Goal: Book appointment/travel/reservation

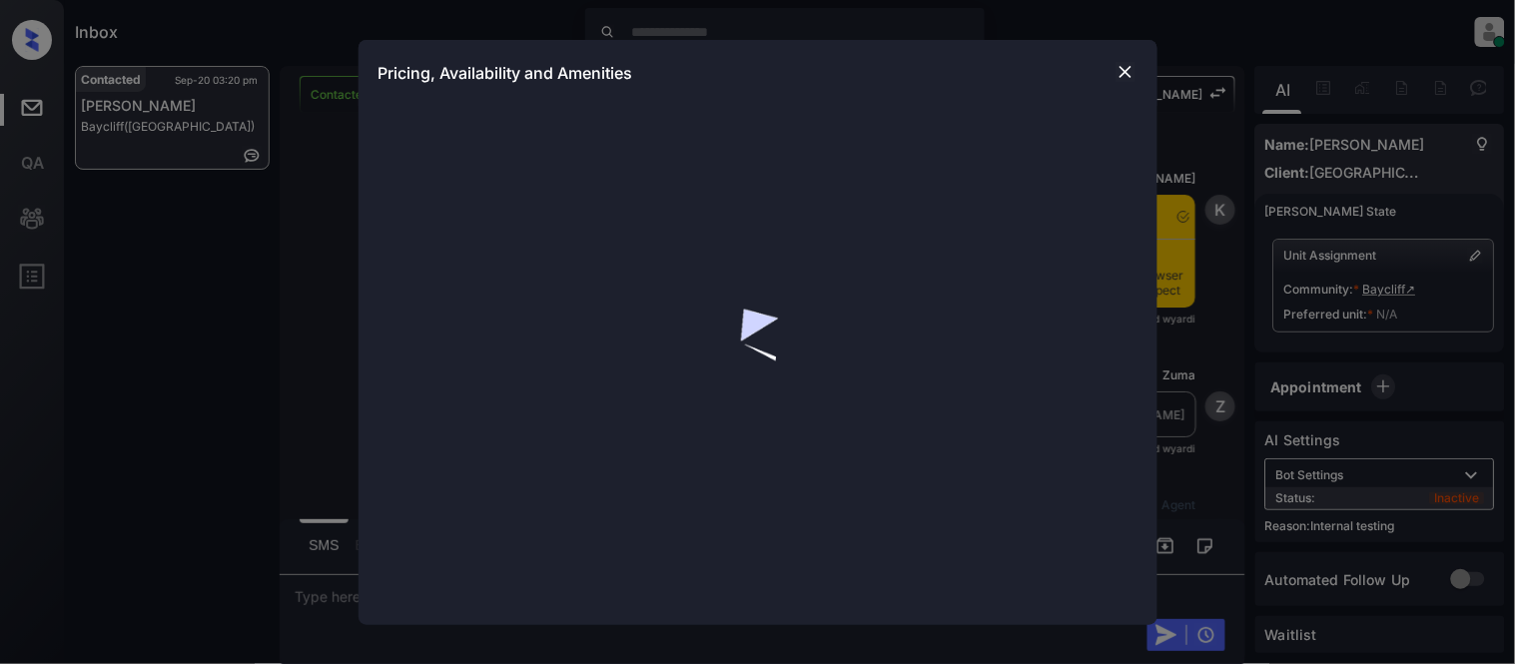
scroll to position [5751, 0]
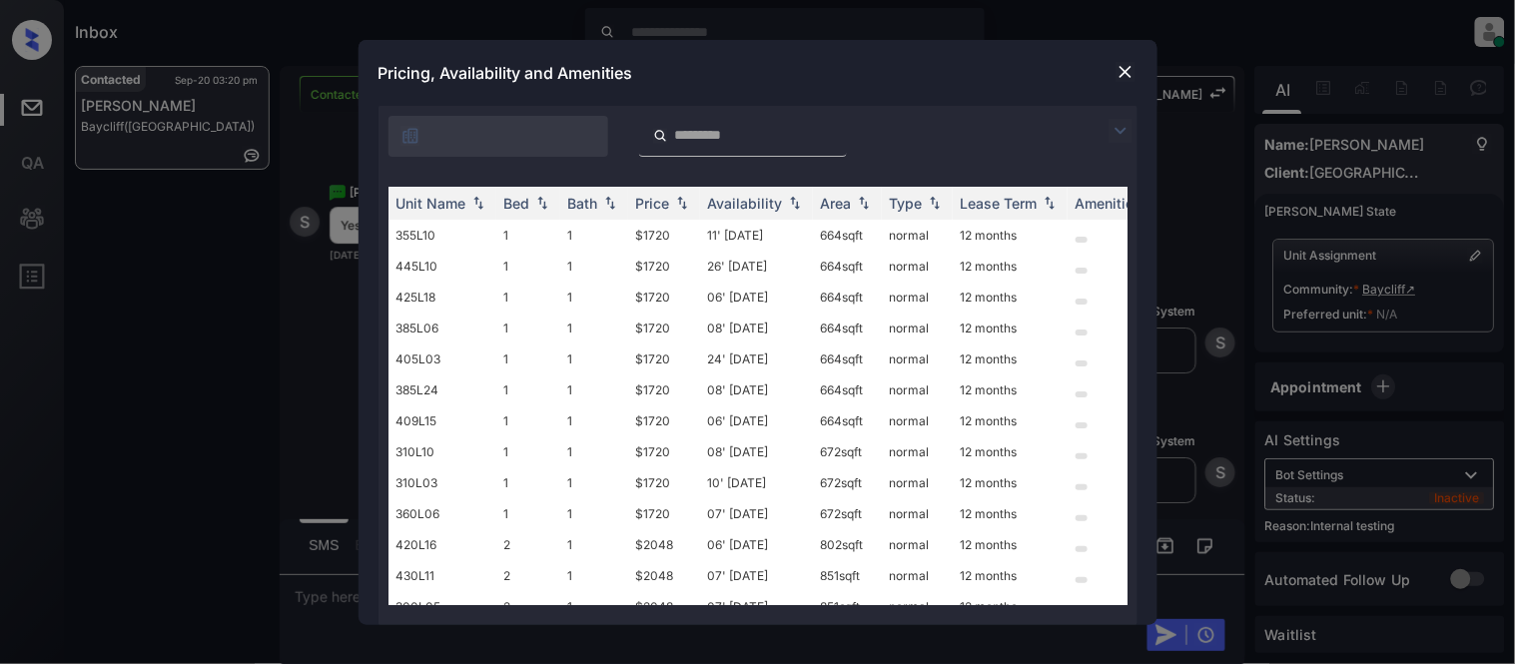
click at [1122, 136] on img at bounding box center [1120, 131] width 24 height 24
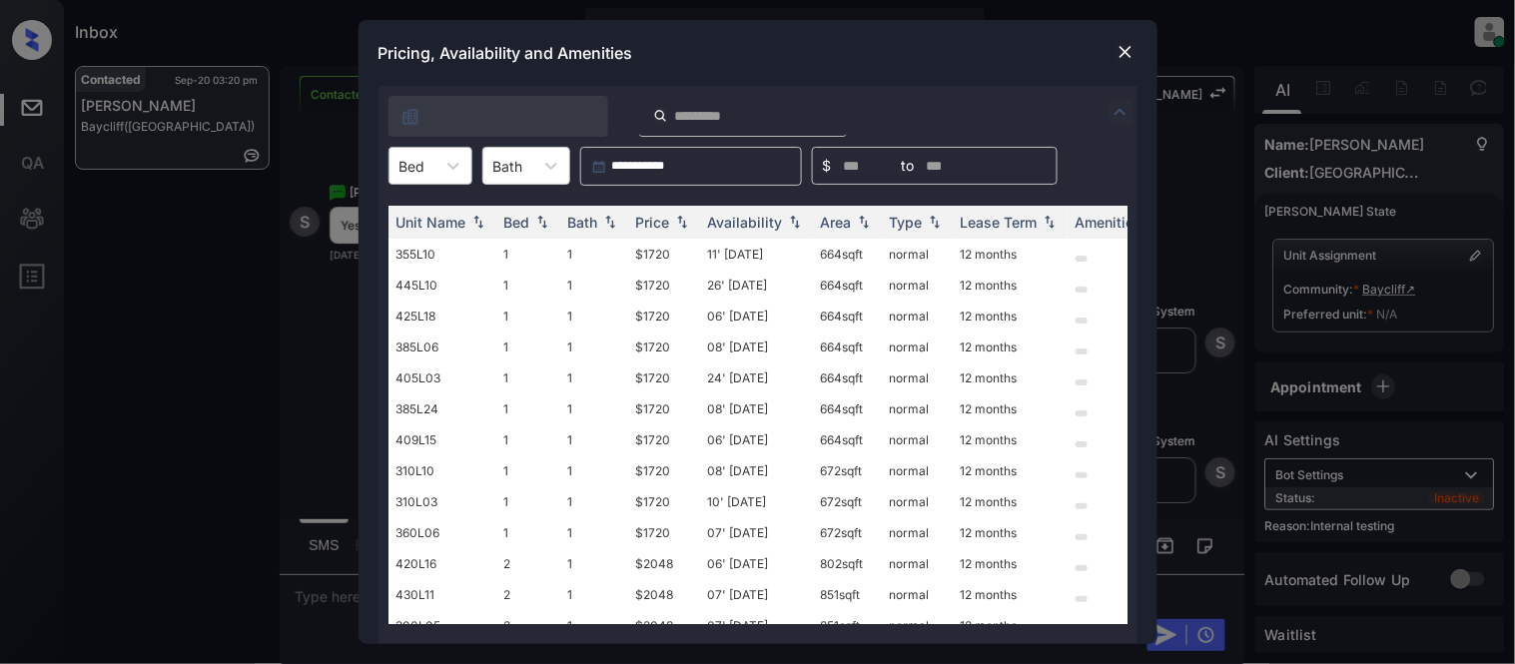
click at [423, 173] on div at bounding box center [412, 166] width 26 height 21
click at [412, 255] on div "2" at bounding box center [430, 251] width 84 height 36
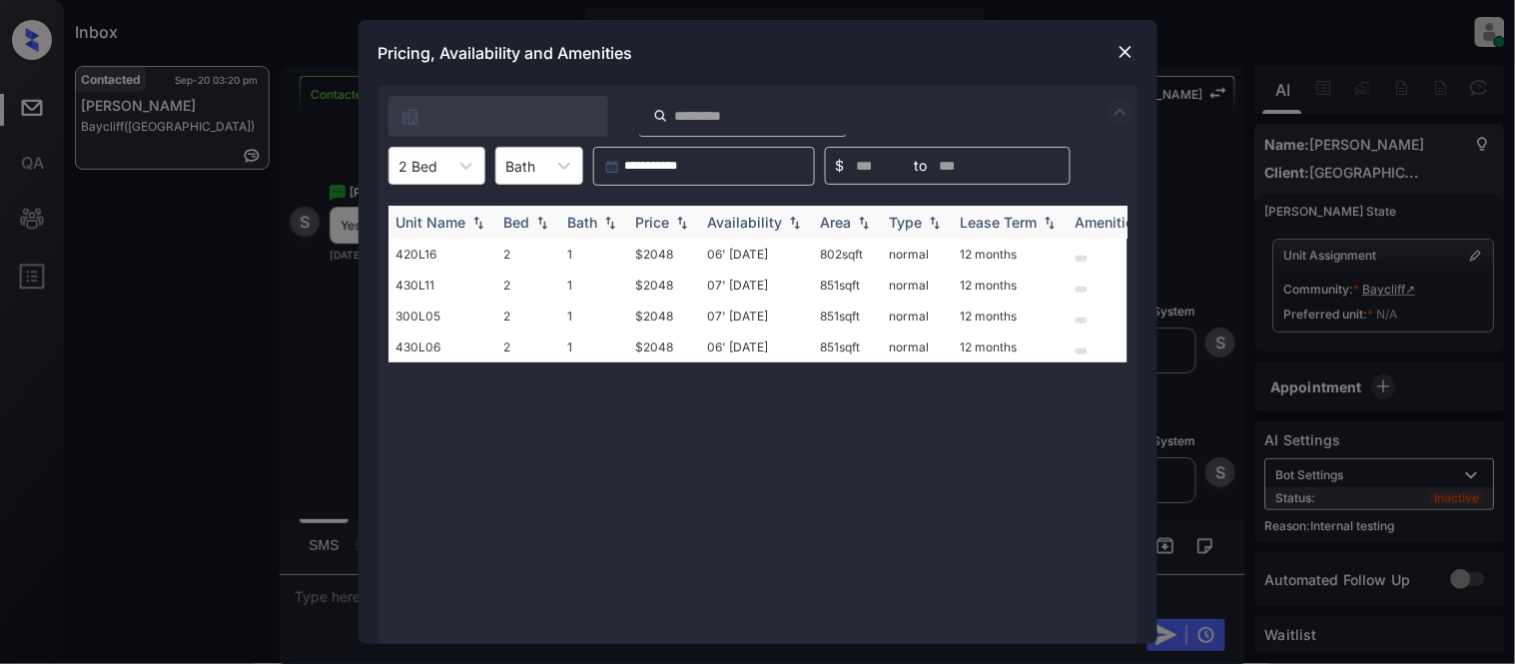
click at [666, 211] on th "Price" at bounding box center [664, 222] width 72 height 33
click at [653, 253] on td "$2048" at bounding box center [664, 254] width 72 height 31
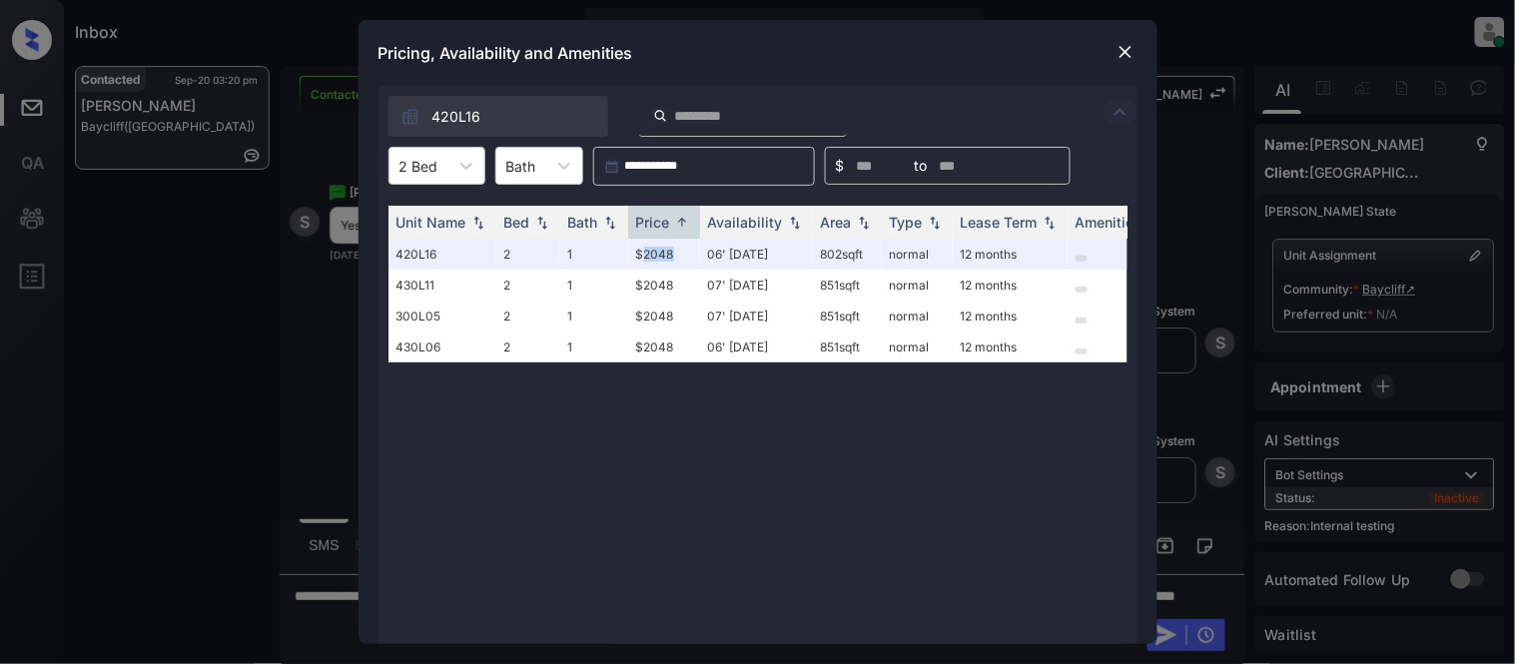
click at [1118, 46] on img at bounding box center [1125, 52] width 20 height 20
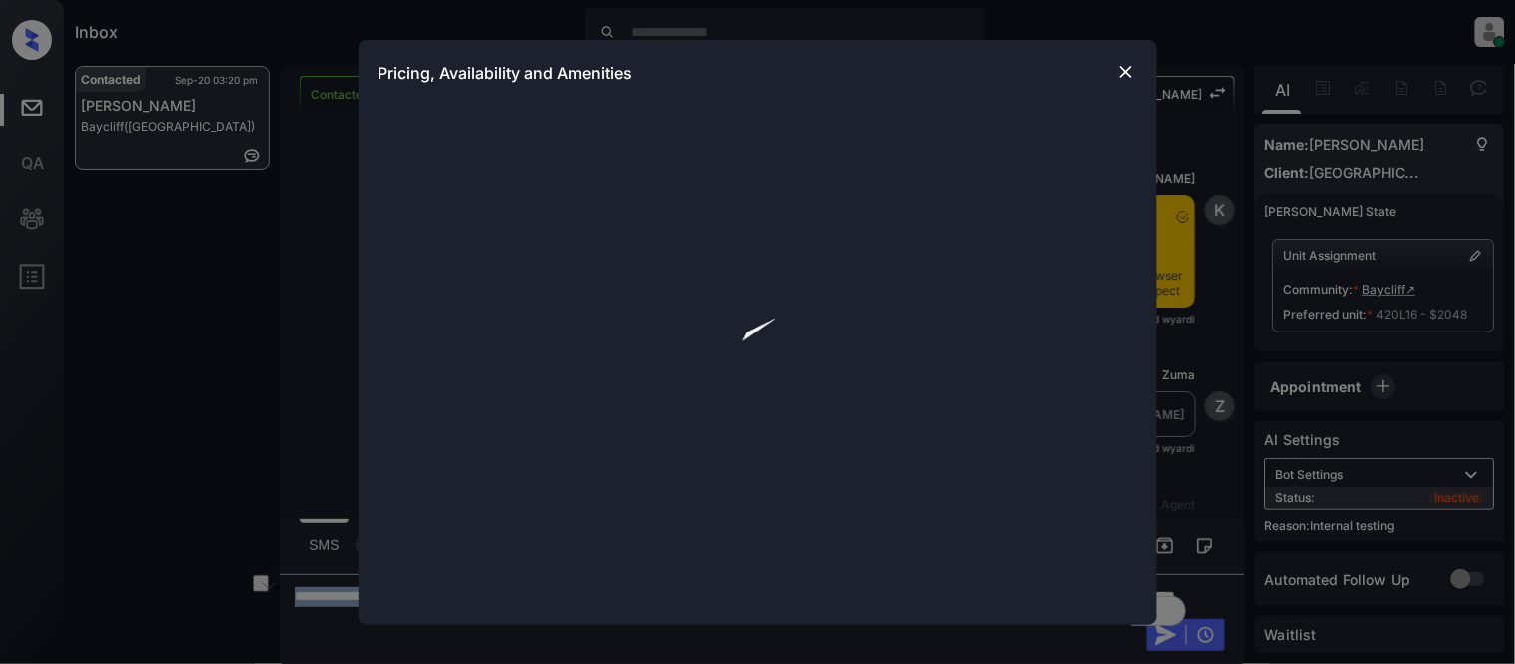
scroll to position [5881, 0]
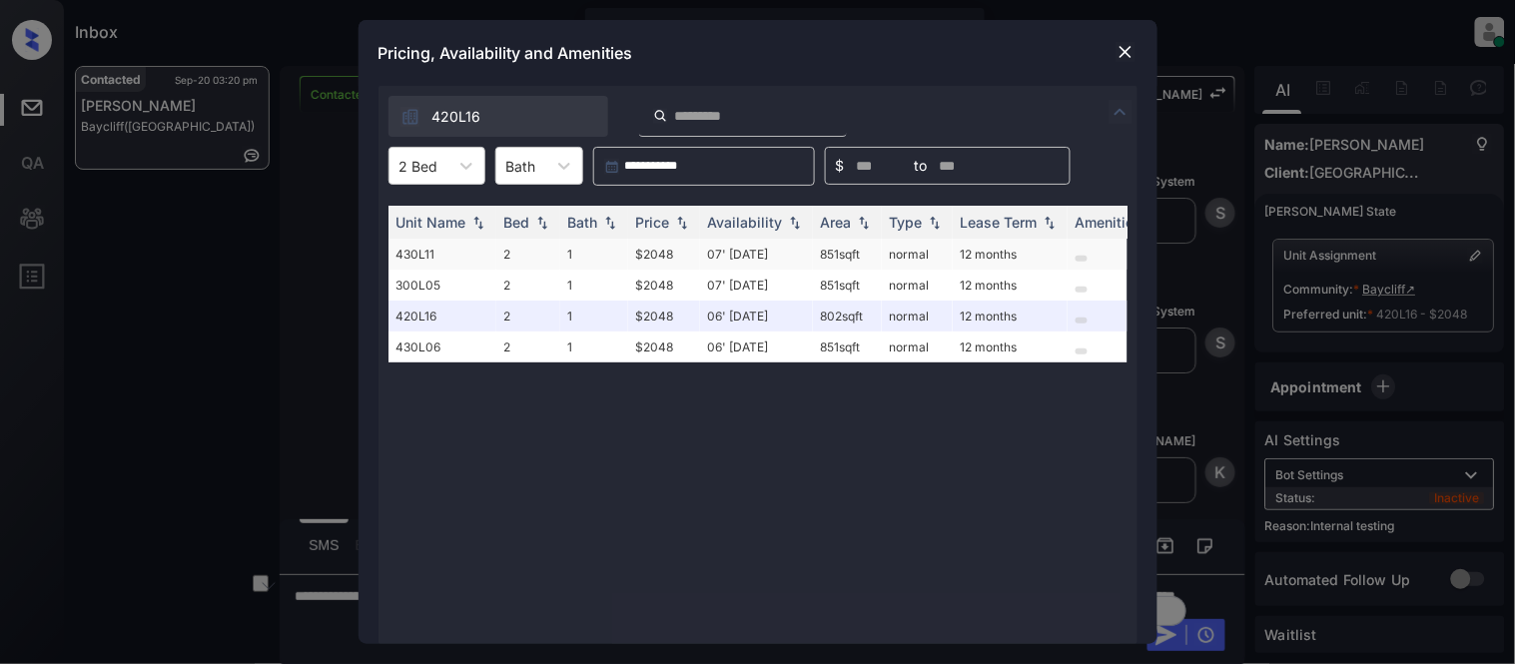
click at [760, 246] on td "07' Oct 25" at bounding box center [756, 254] width 113 height 31
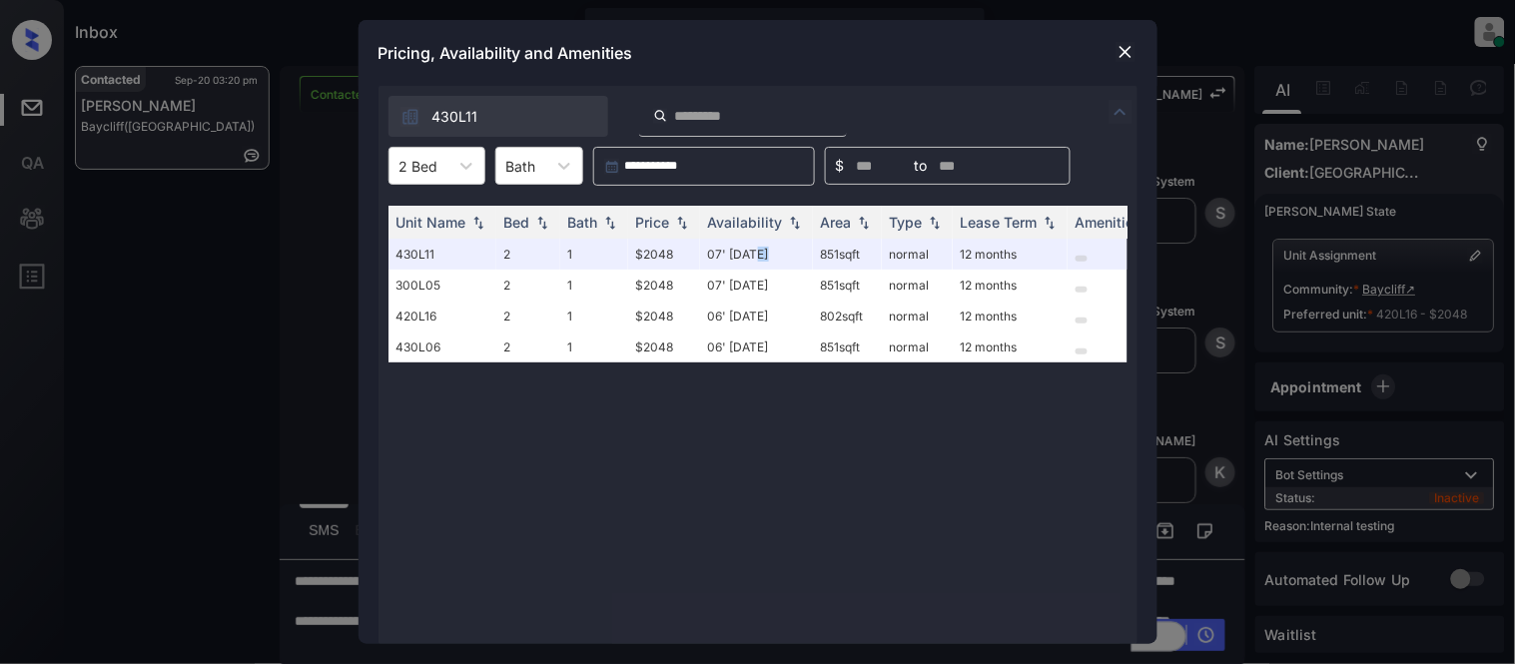
click at [1119, 52] on img at bounding box center [1125, 52] width 20 height 20
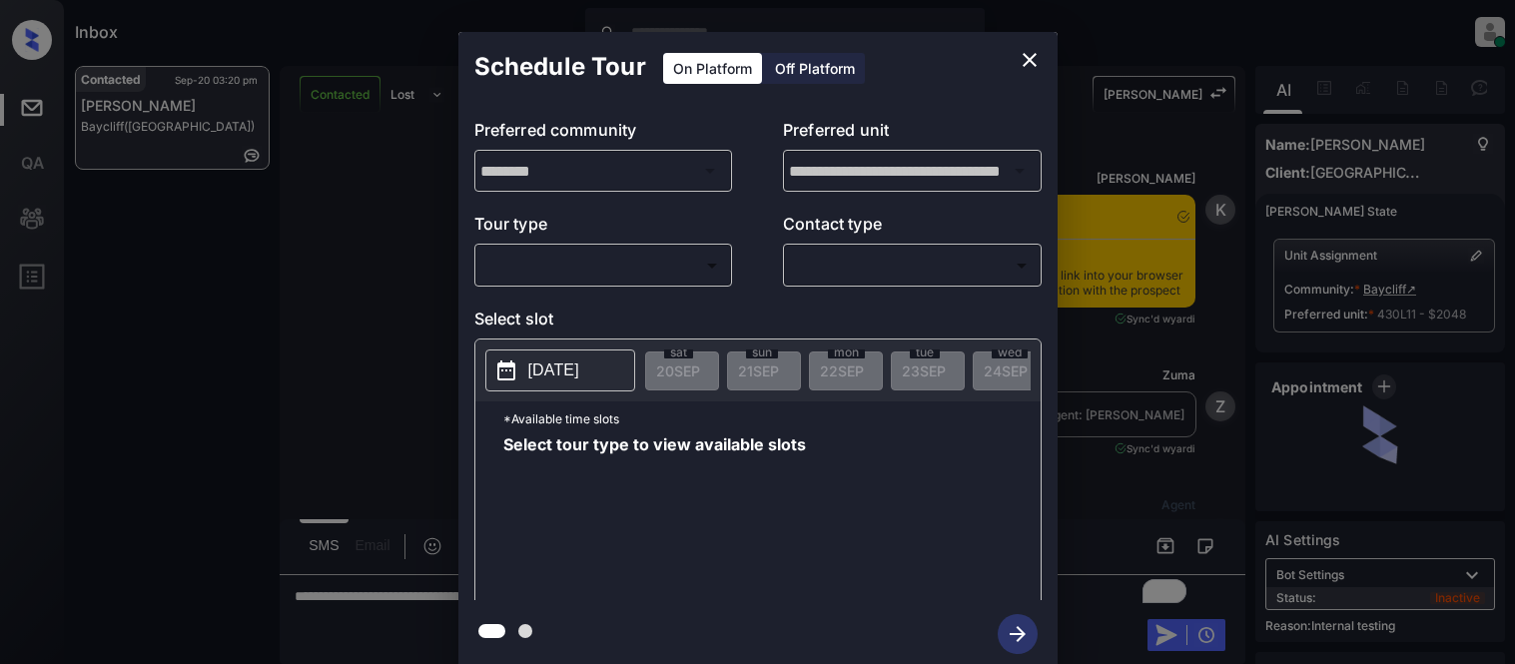
click at [650, 266] on body "Inbox [PERSON_NAME] Cataag Online Set yourself offline Set yourself on break Pr…" at bounding box center [757, 332] width 1515 height 664
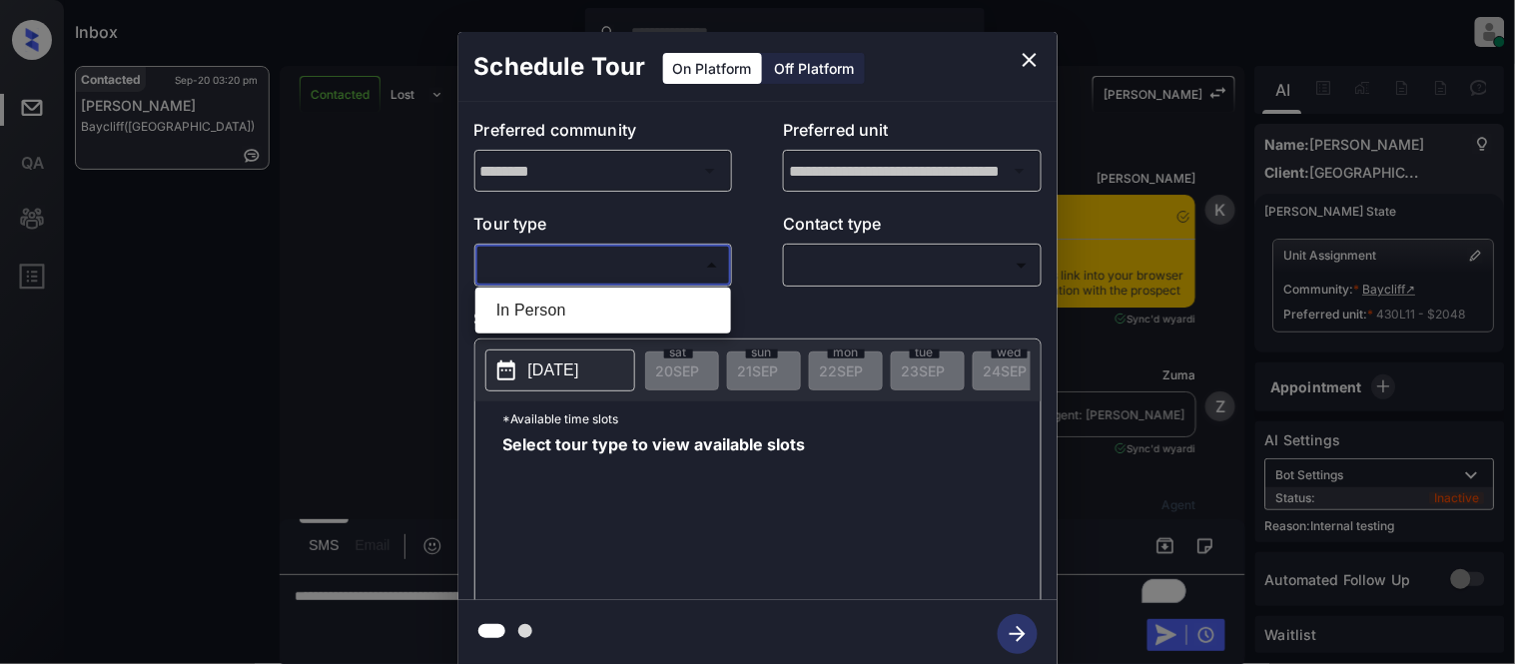
scroll to position [5678, 0]
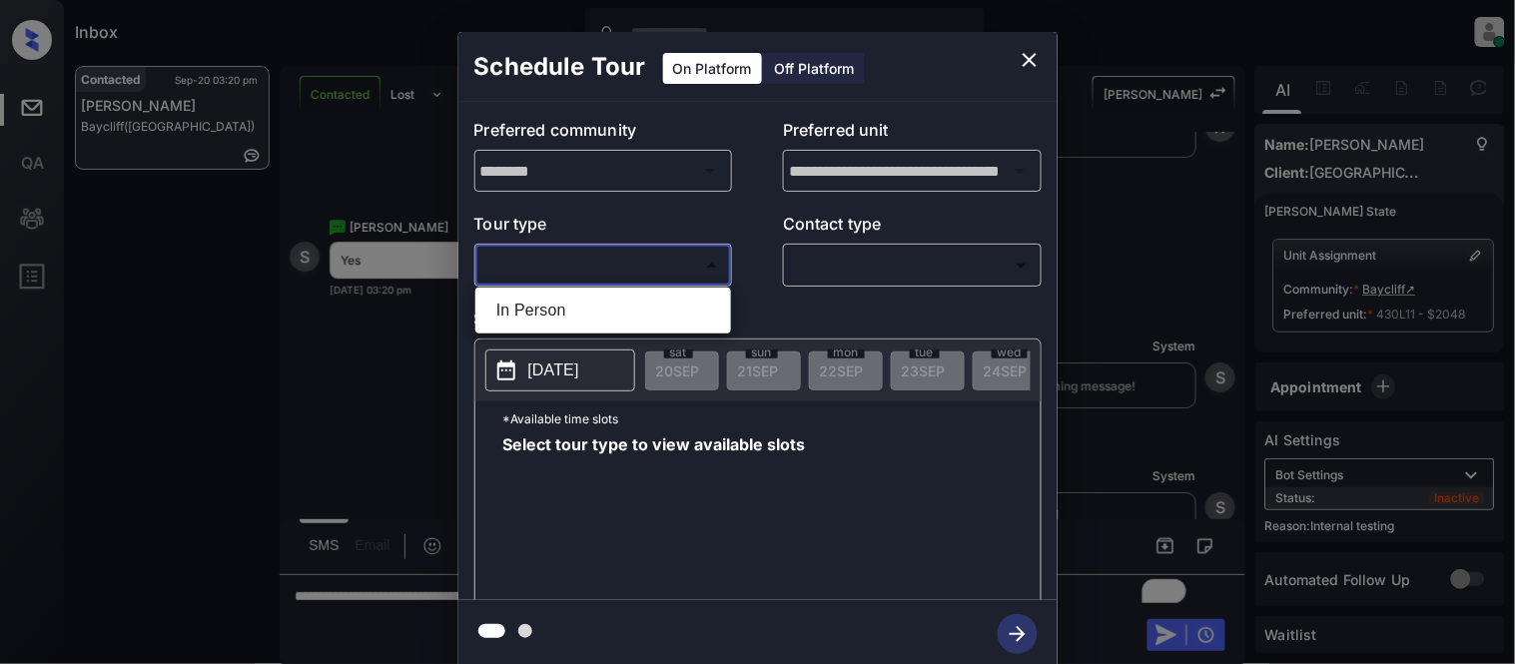
click at [576, 304] on li "In Person" at bounding box center [603, 311] width 246 height 36
type input "********"
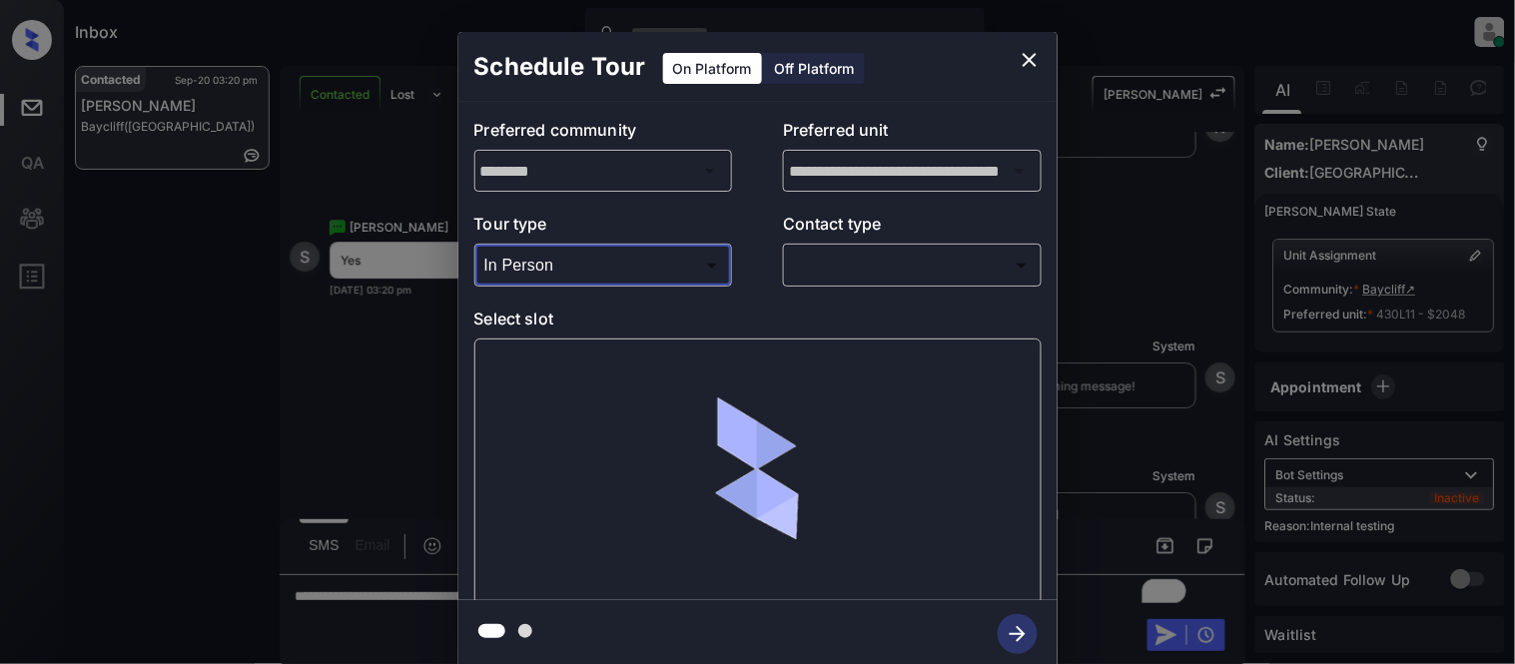
click at [835, 291] on div "**********" at bounding box center [757, 351] width 599 height 498
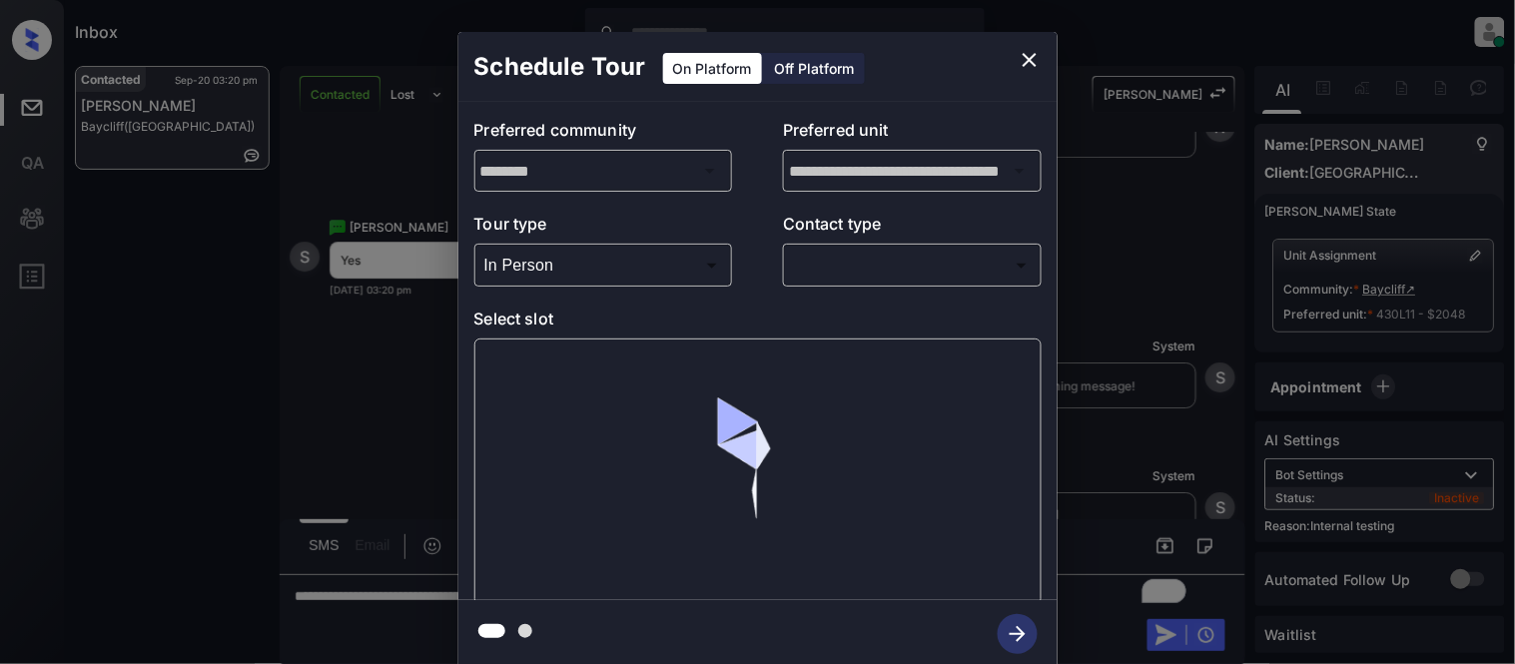
click at [833, 271] on body "Inbox [PERSON_NAME] Cataag Online Set yourself offline Set yourself on break Pr…" at bounding box center [757, 332] width 1515 height 664
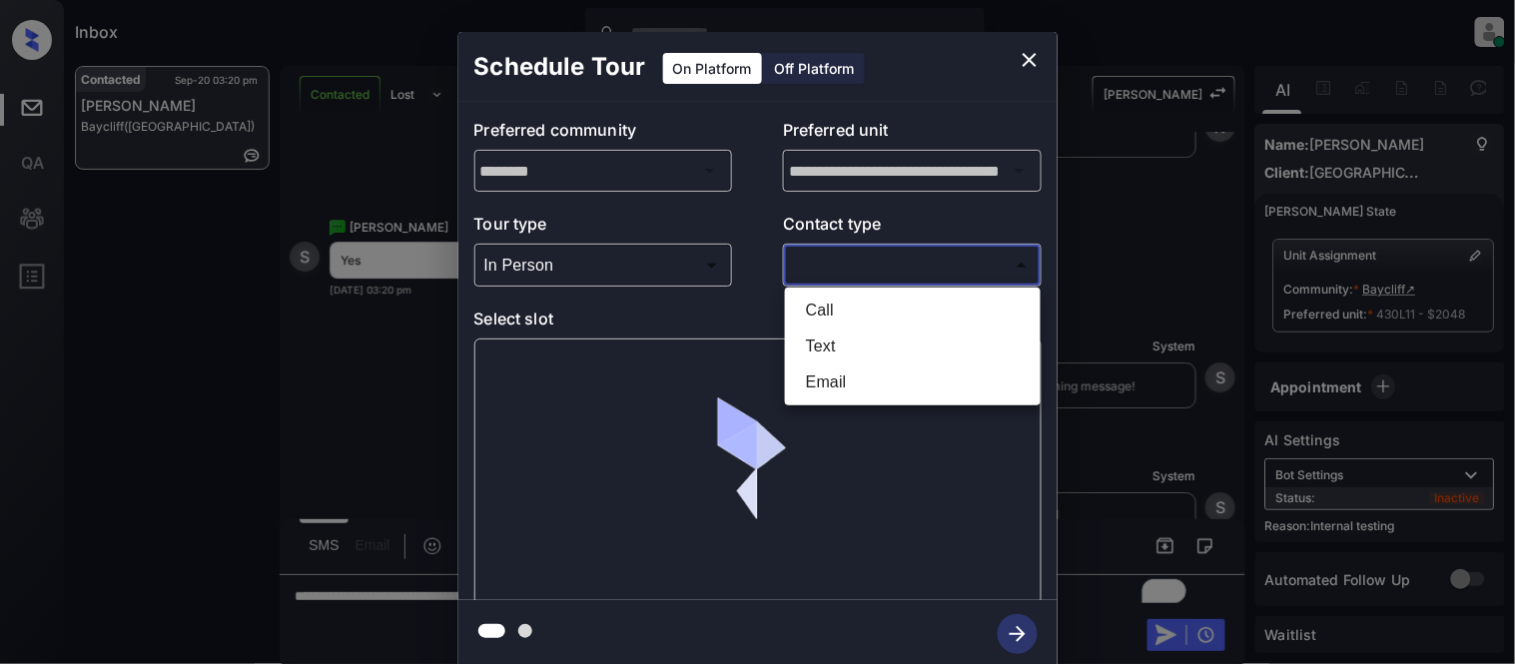
click at [820, 346] on li "Text" at bounding box center [913, 347] width 246 height 36
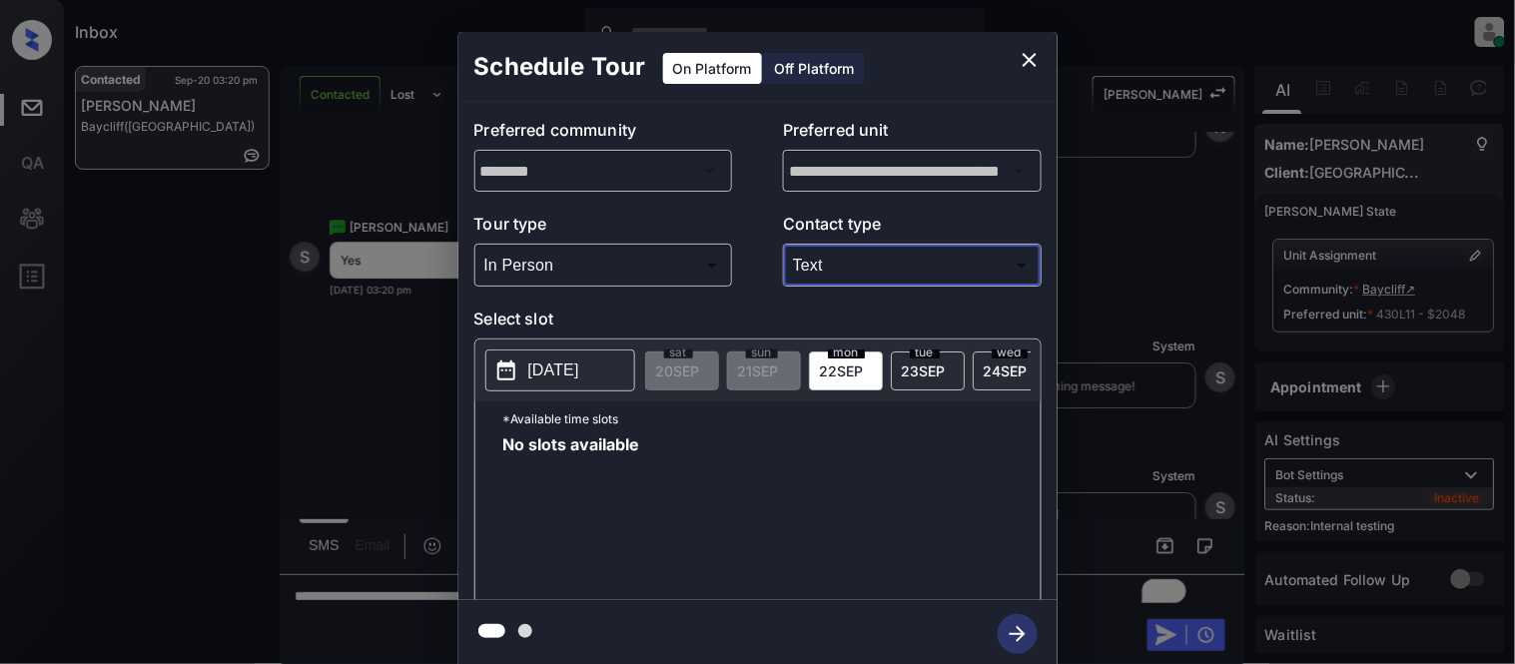
type input "****"
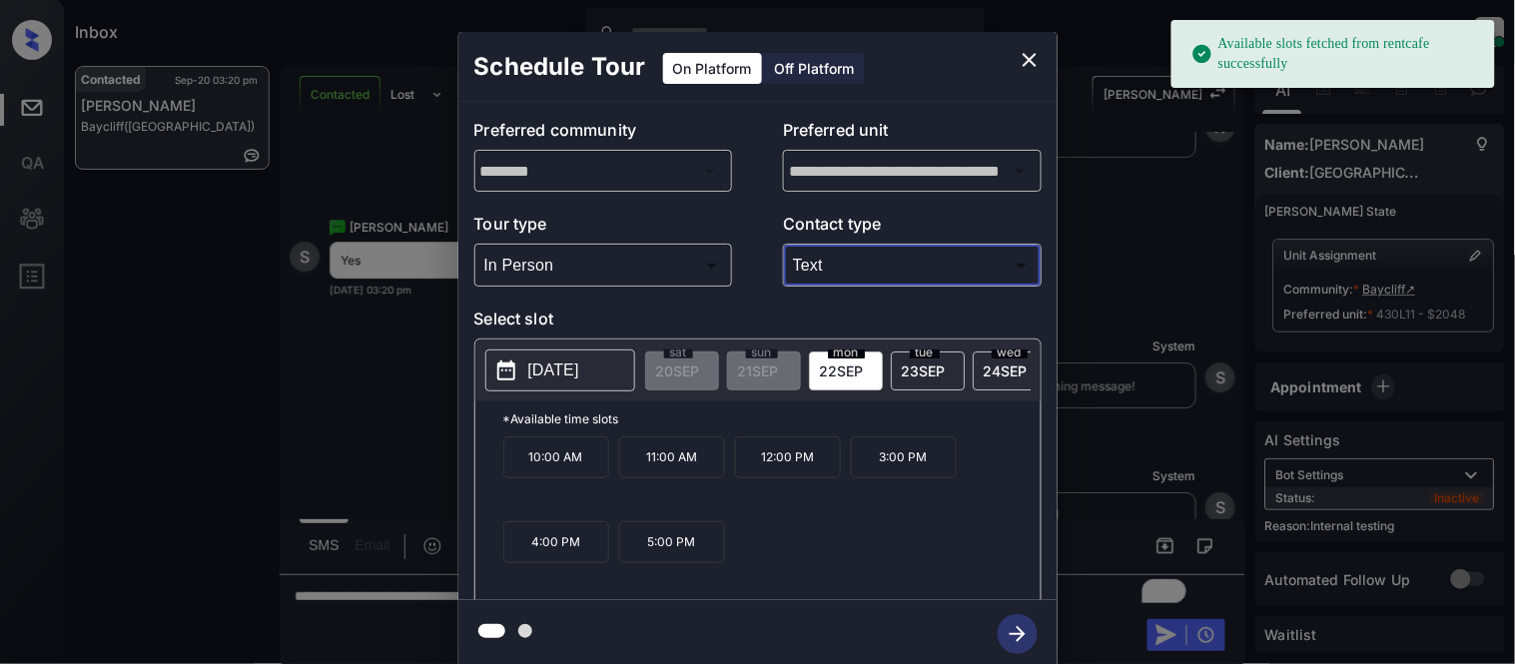
click at [579, 359] on p "[DATE]" at bounding box center [553, 370] width 51 height 24
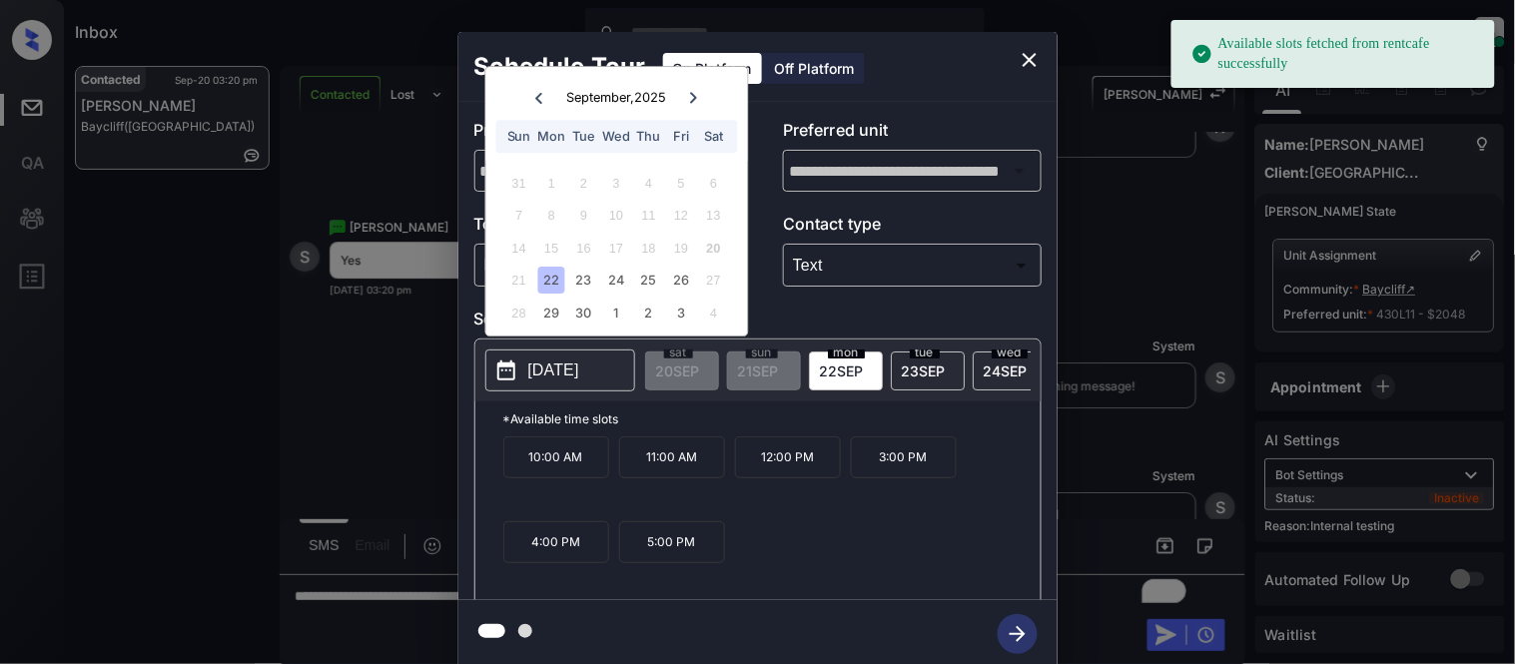
click at [1171, 218] on div "**********" at bounding box center [757, 350] width 1515 height 700
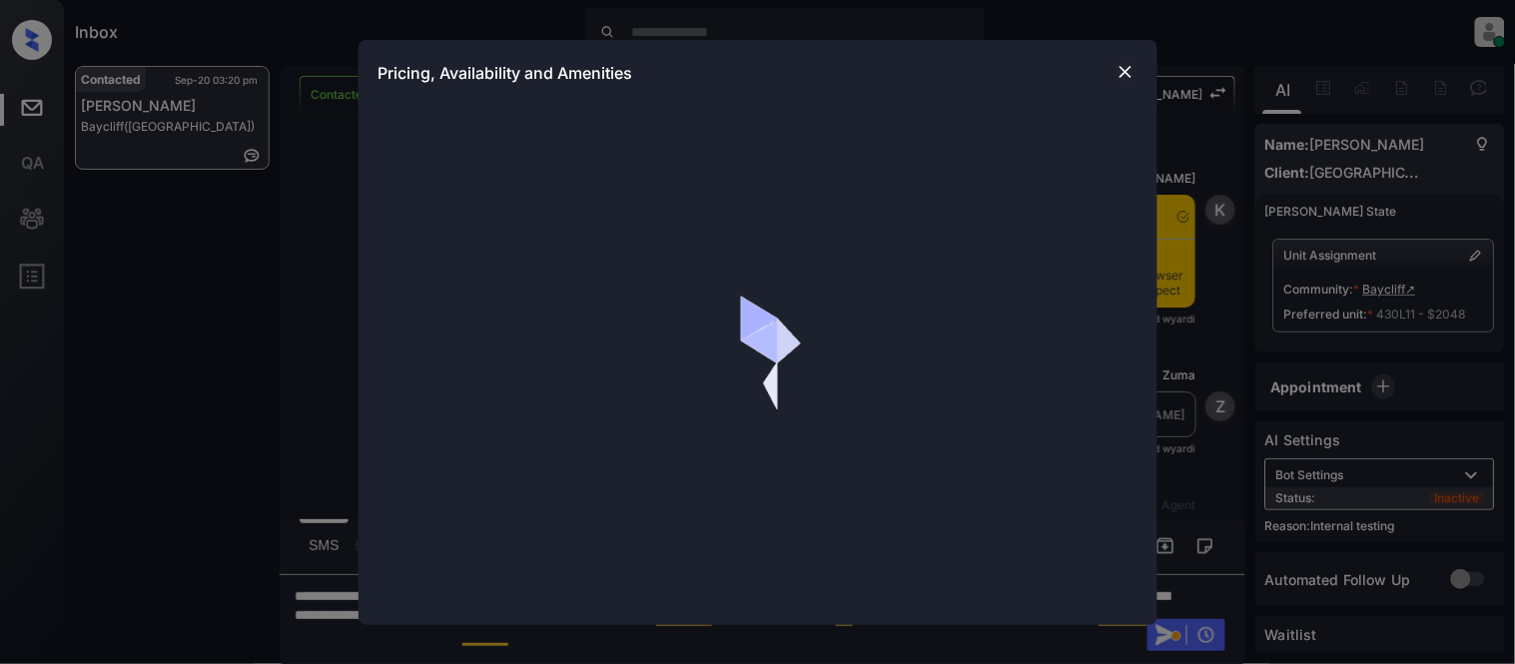
scroll to position [5678, 0]
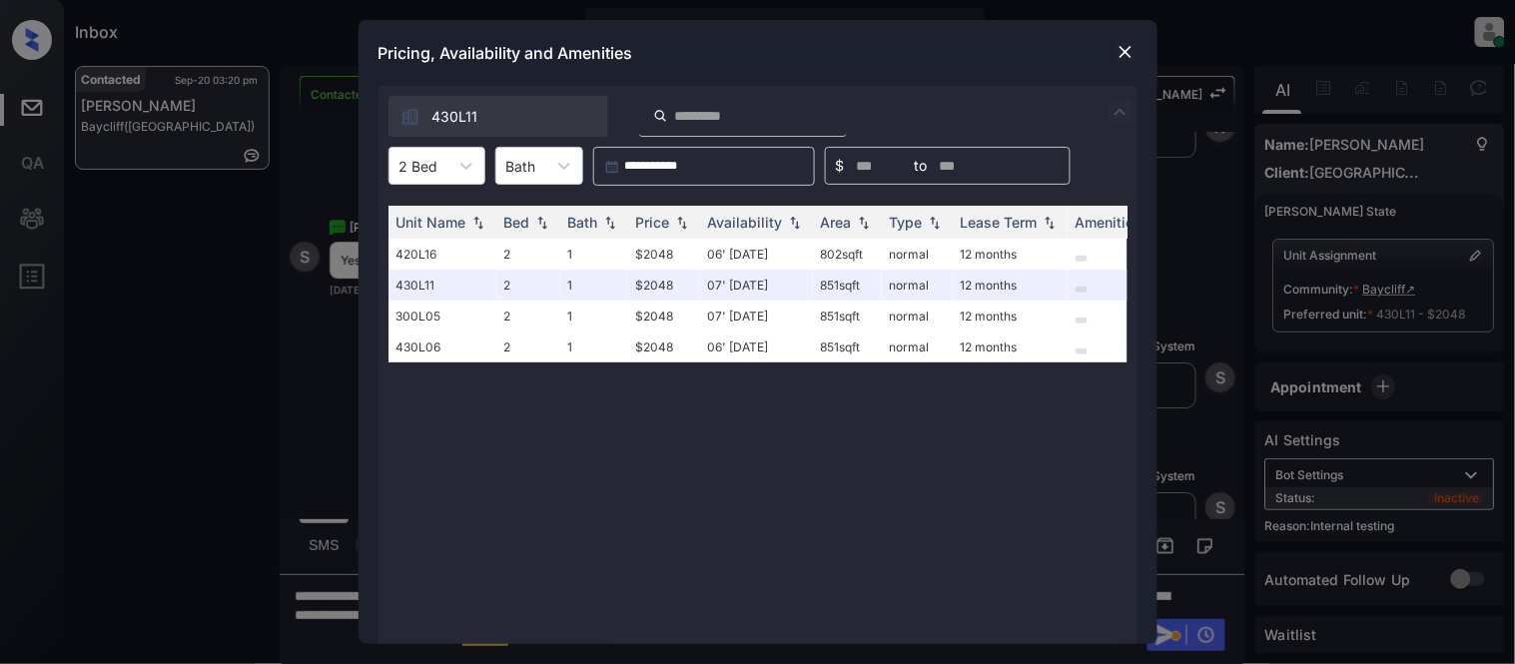
click at [449, 168] on div at bounding box center [466, 166] width 36 height 36
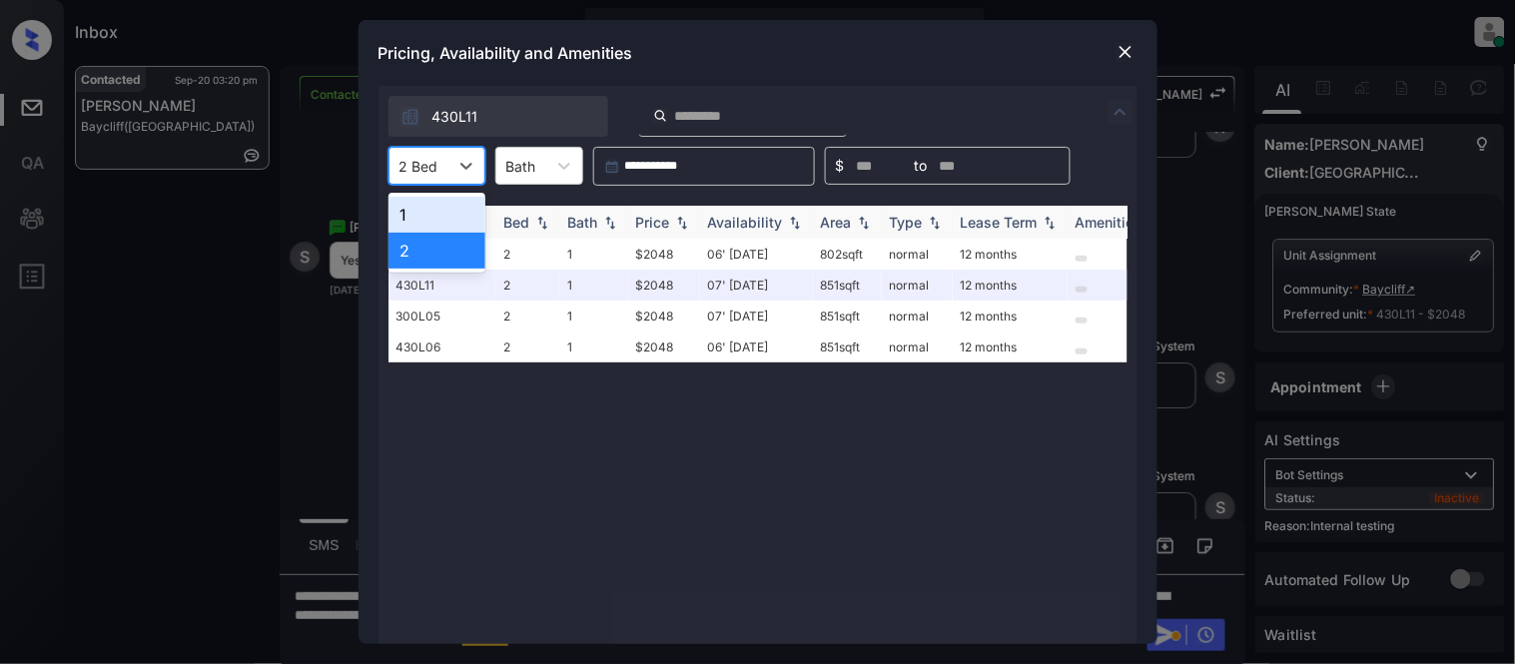
click at [429, 212] on div "1" at bounding box center [436, 215] width 97 height 36
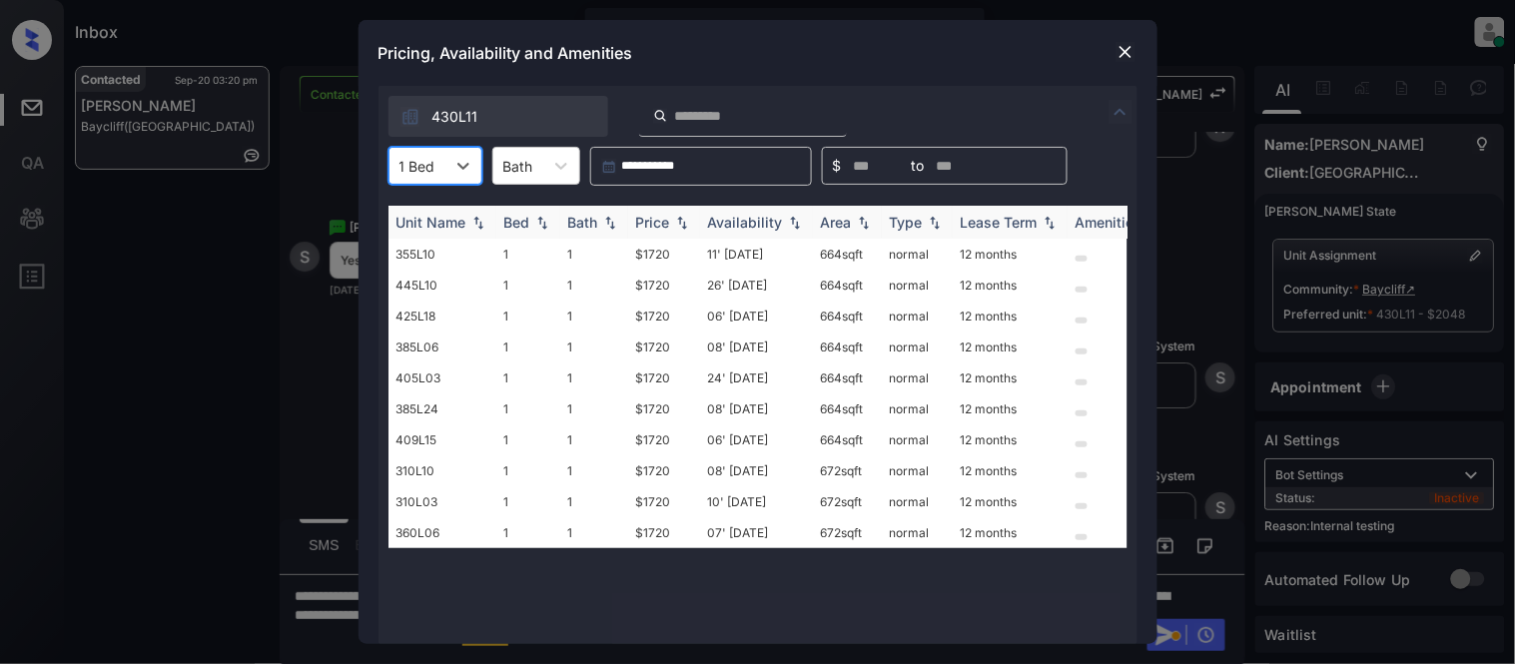
click at [654, 225] on div "Price" at bounding box center [653, 222] width 34 height 17
click at [1129, 46] on img at bounding box center [1125, 52] width 20 height 20
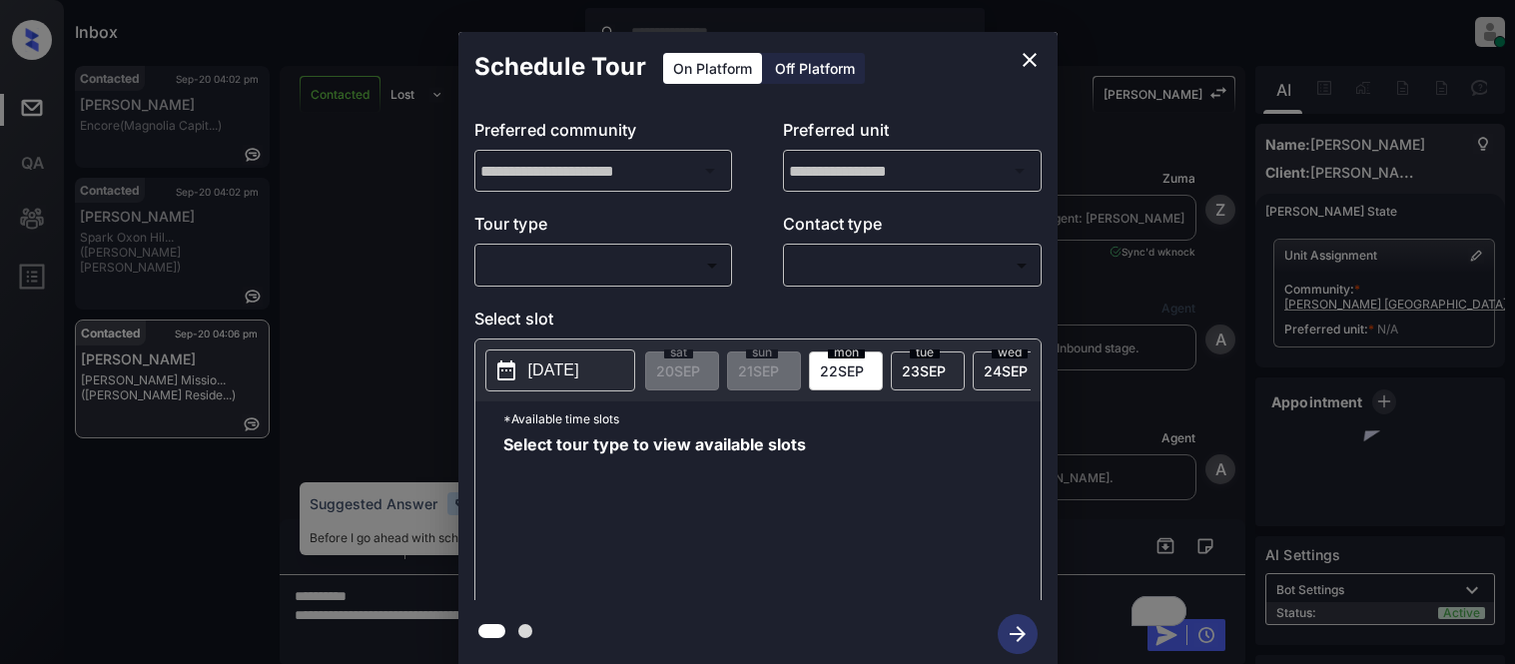
click at [543, 267] on body "Inbox Kristina Cataag Online Set yourself offline Set yourself on break Profile…" at bounding box center [757, 332] width 1515 height 664
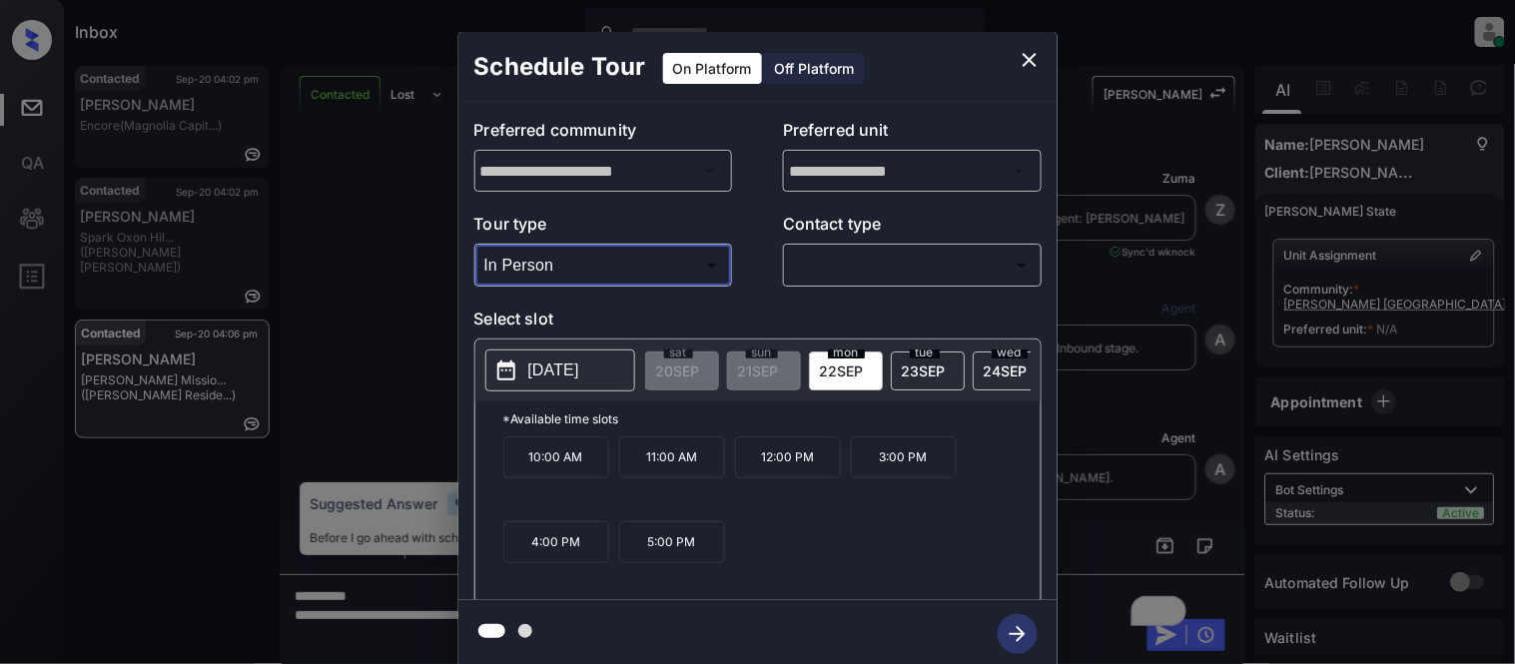
type input "********"
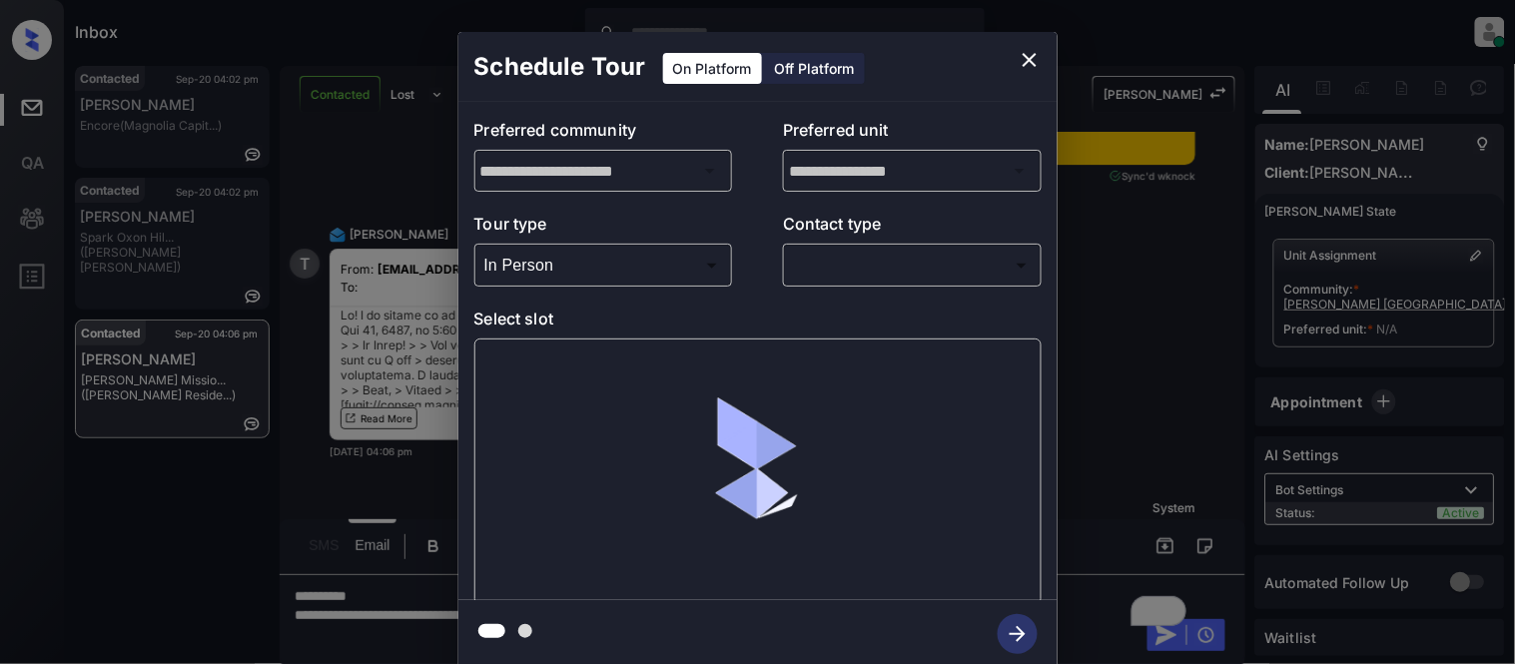
click at [877, 245] on div "​ ​" at bounding box center [912, 265] width 259 height 43
click at [857, 265] on body "Inbox Kristina Cataag Online Set yourself offline Set yourself on break Profile…" at bounding box center [757, 332] width 1515 height 664
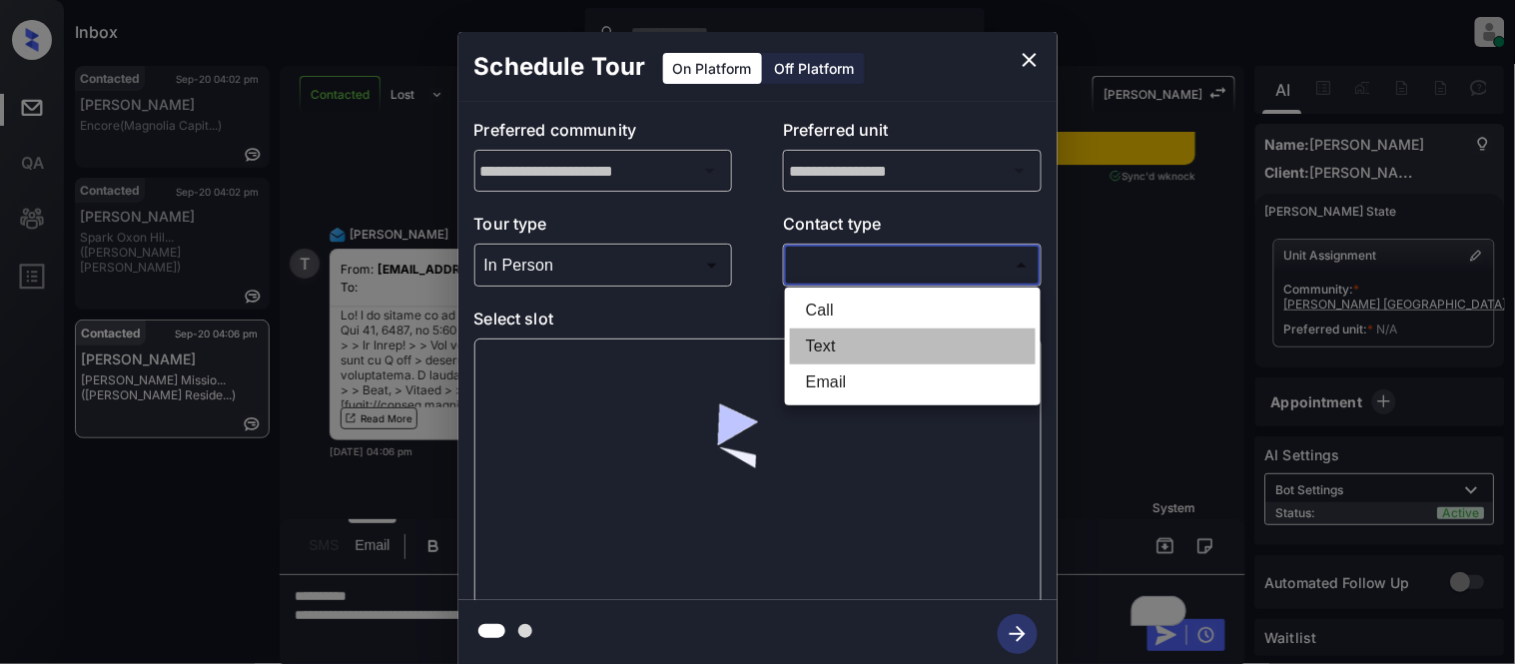
click at [836, 350] on li "Text" at bounding box center [913, 347] width 246 height 36
type input "****"
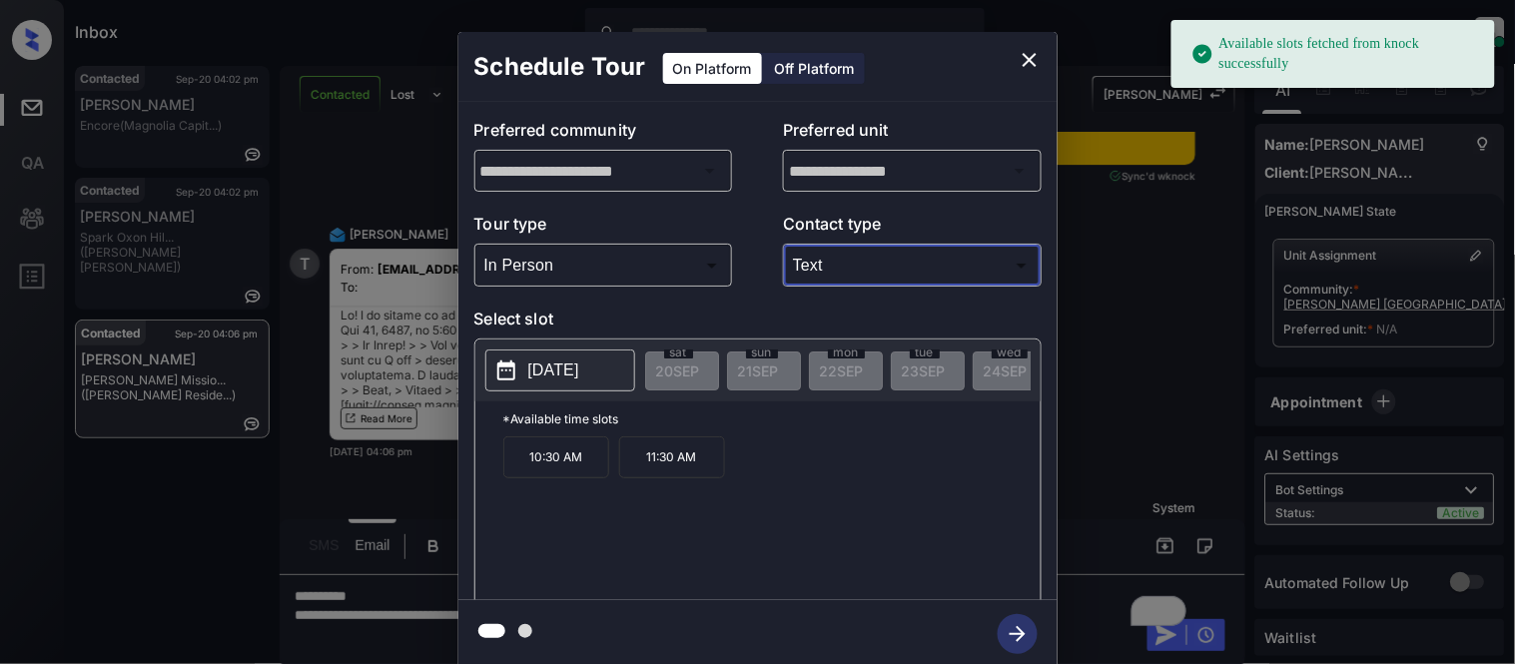
click at [576, 369] on p "2025-09-26" at bounding box center [553, 370] width 51 height 24
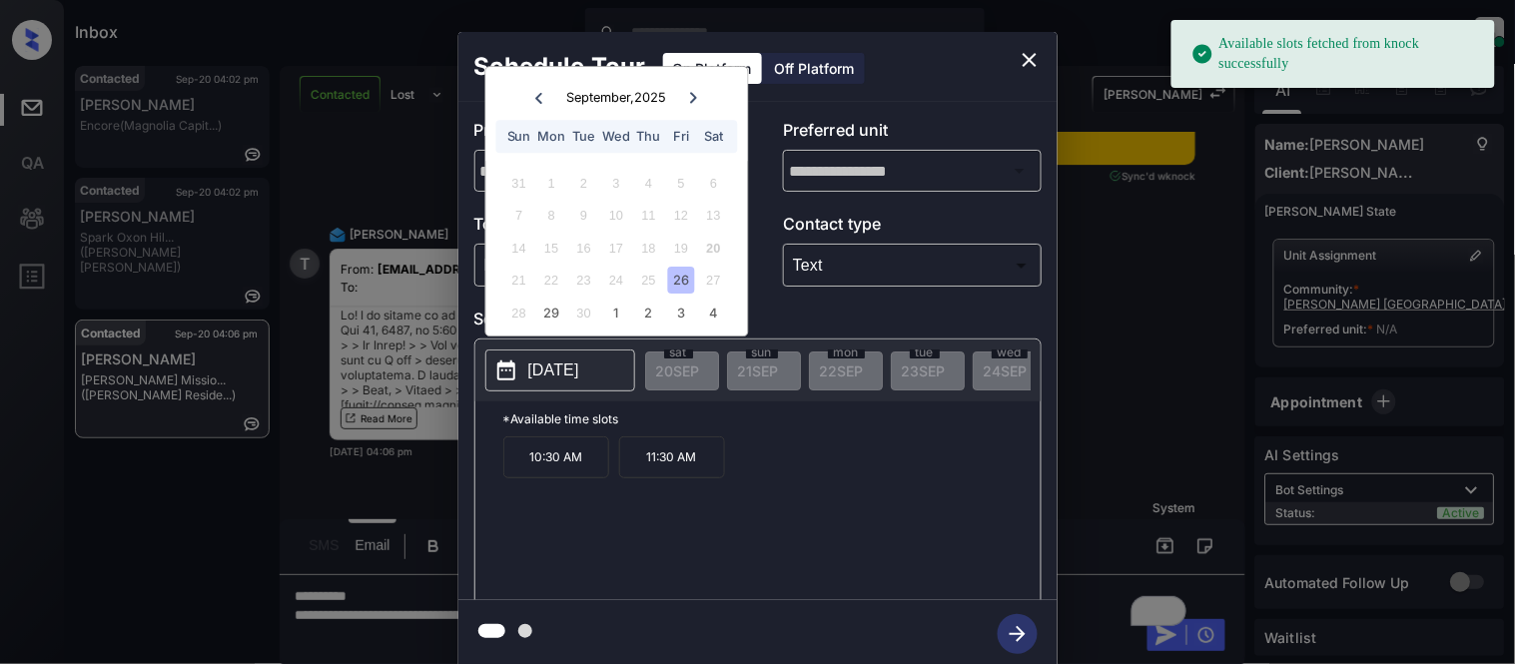
click at [685, 284] on div "26" at bounding box center [681, 281] width 27 height 27
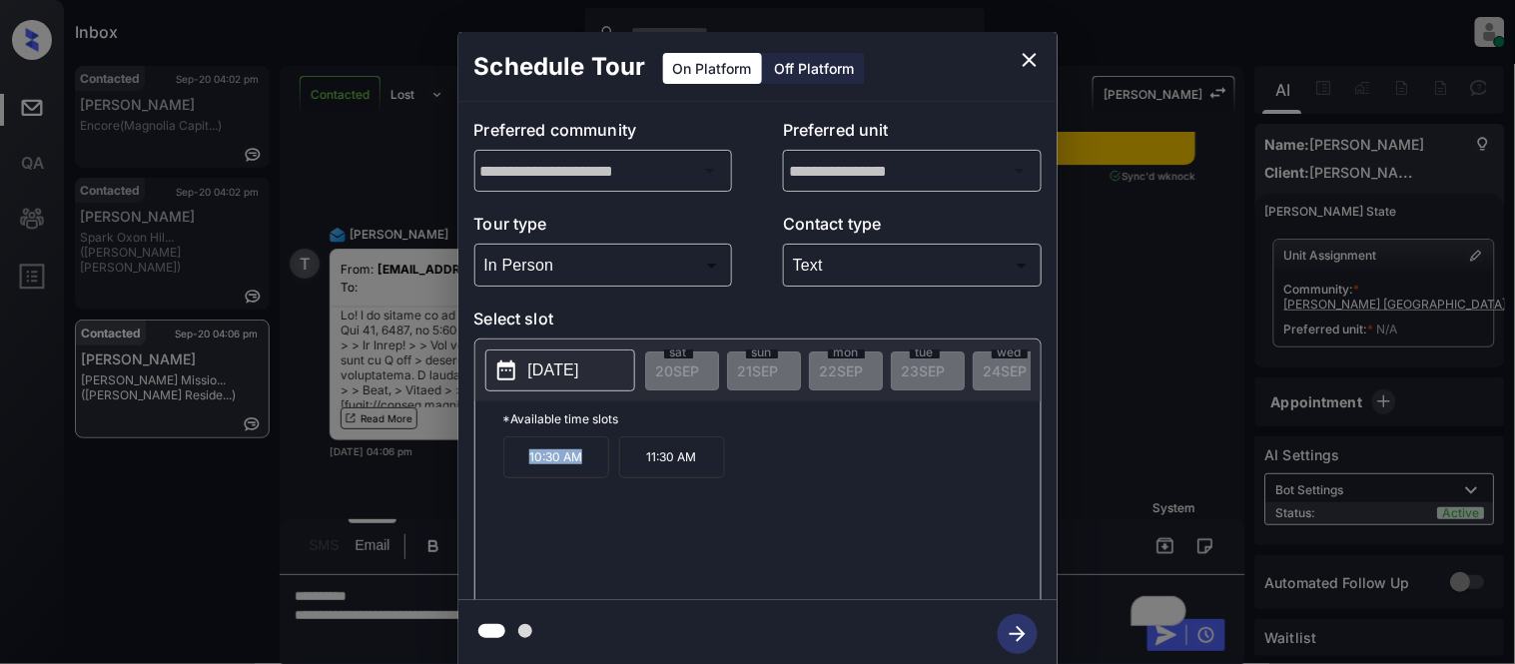
drag, startPoint x: 524, startPoint y: 476, endPoint x: 582, endPoint y: 479, distance: 58.0
click at [582, 478] on p "10:30 AM" at bounding box center [556, 457] width 106 height 42
copy p "10:30 AM"
click at [417, 511] on div "**********" at bounding box center [757, 350] width 1515 height 700
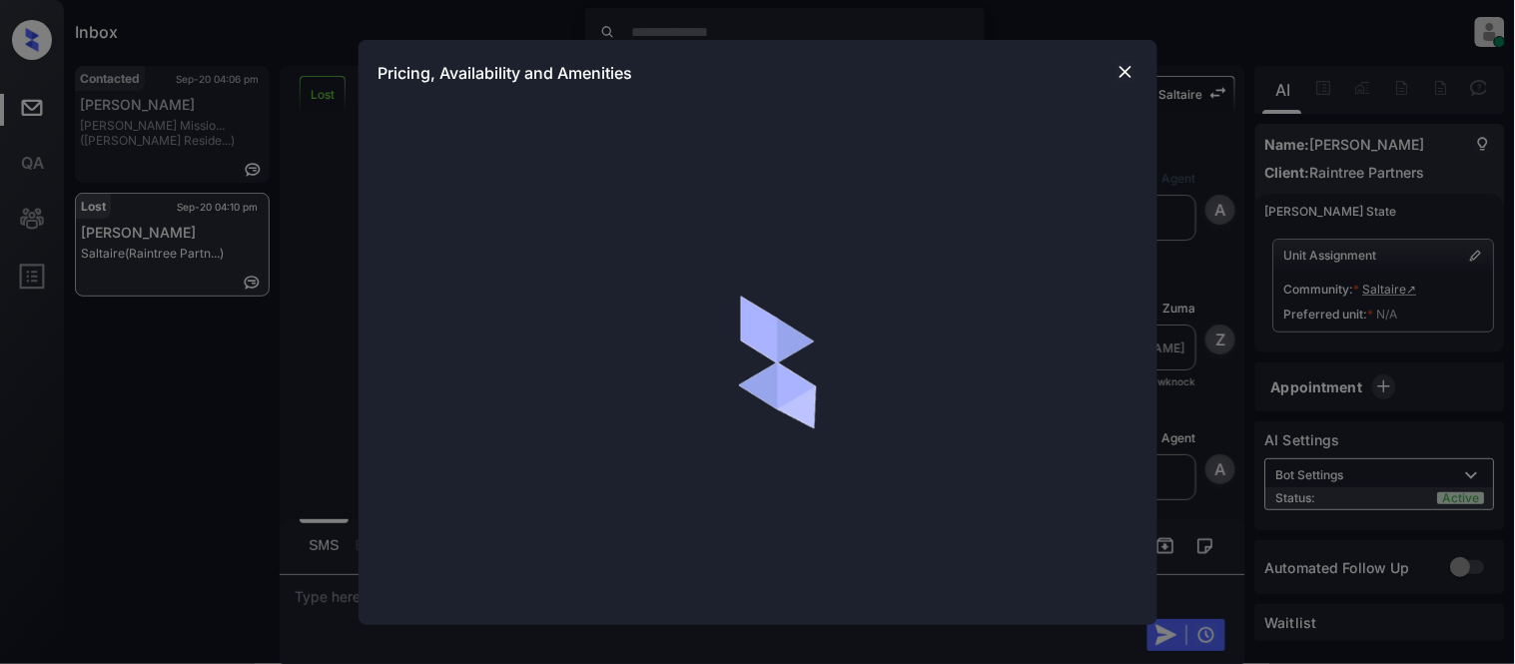
scroll to position [1419, 0]
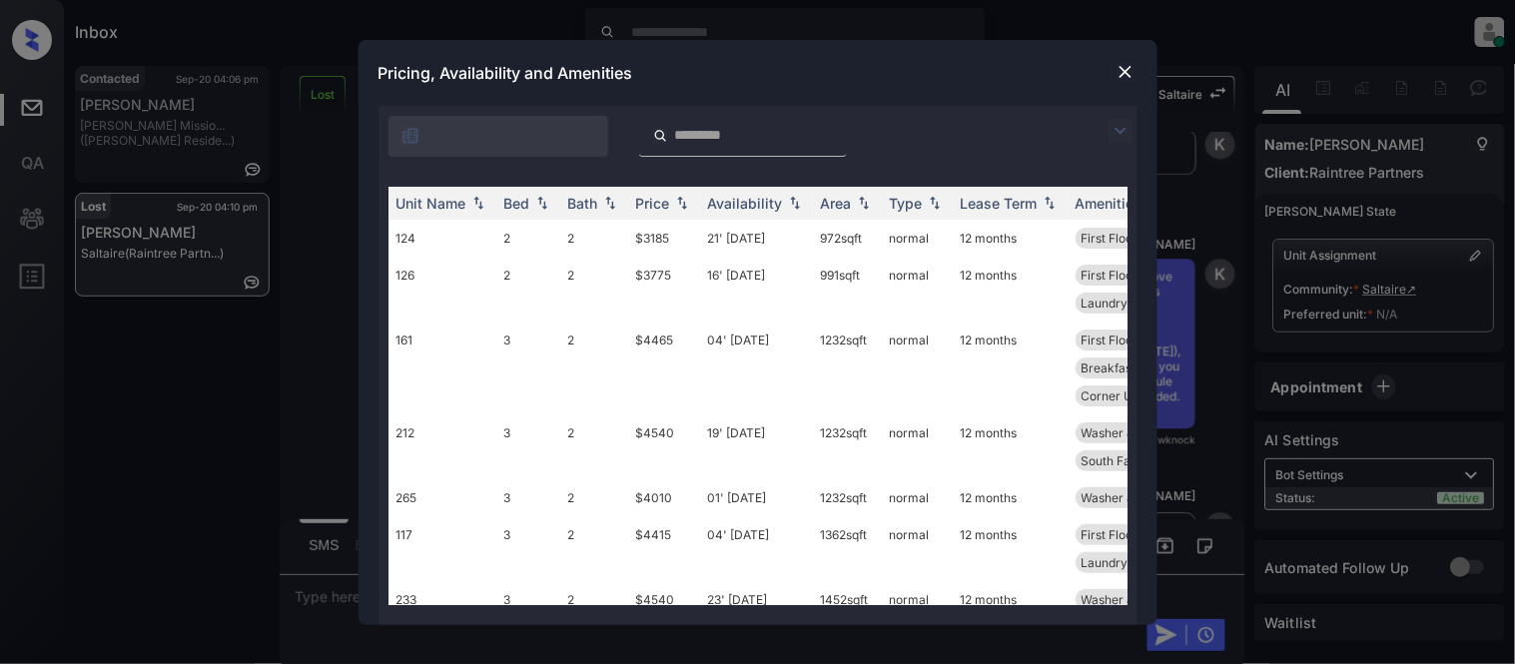
click at [1122, 127] on img at bounding box center [1120, 131] width 24 height 24
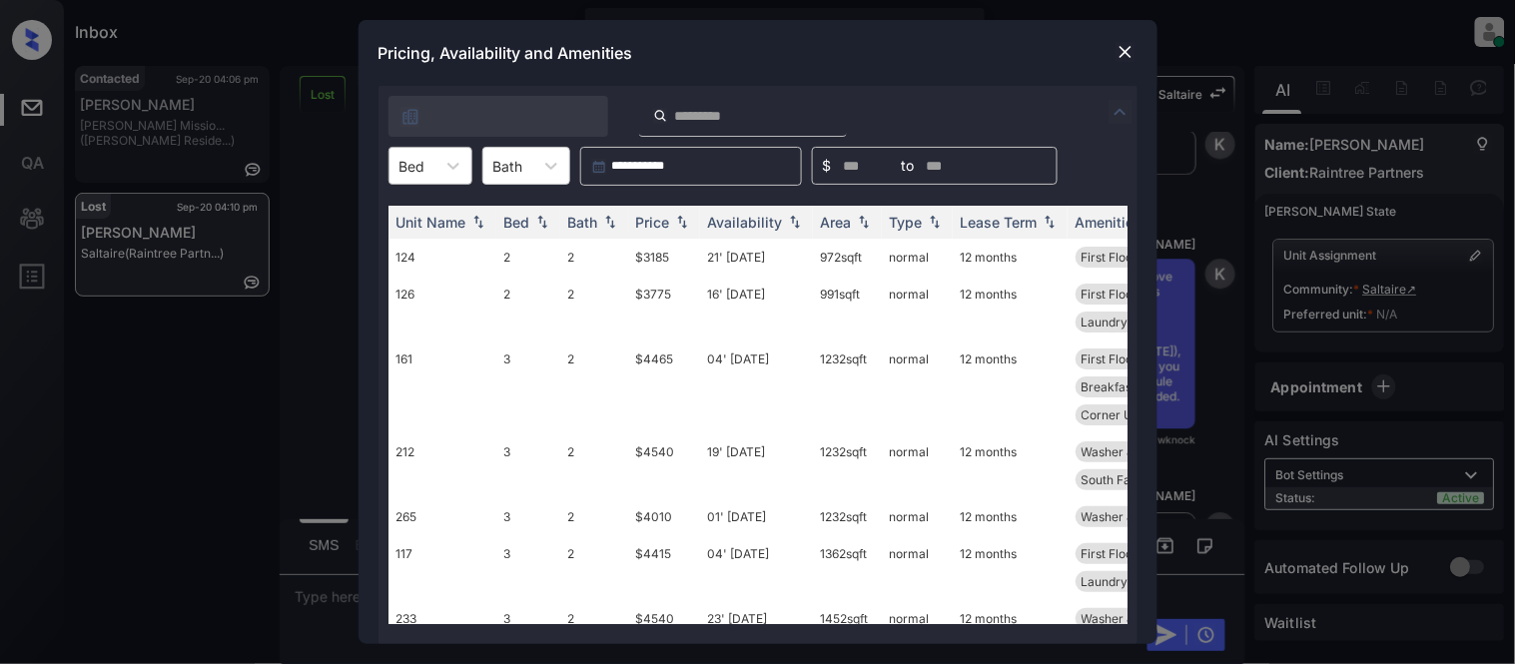
click at [411, 168] on div at bounding box center [412, 166] width 26 height 21
click at [1130, 44] on img at bounding box center [1125, 52] width 20 height 20
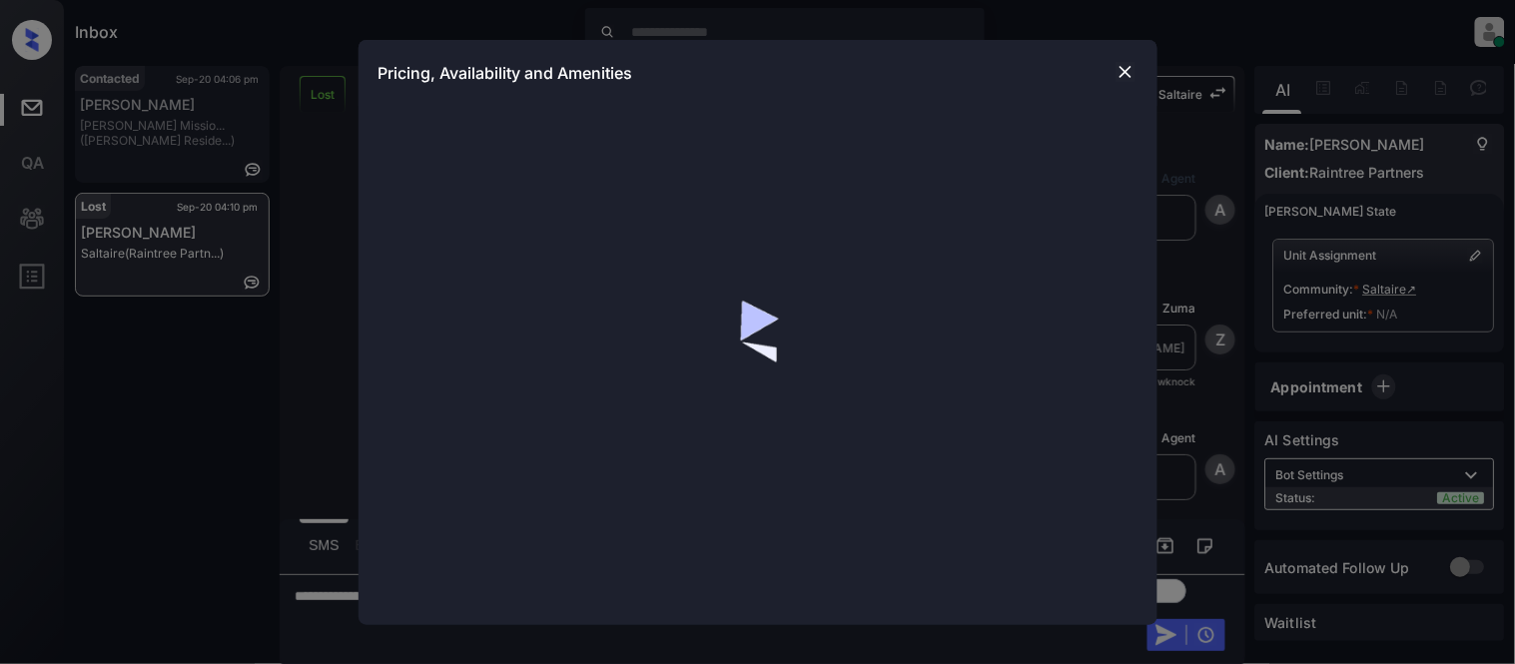
scroll to position [10821, 0]
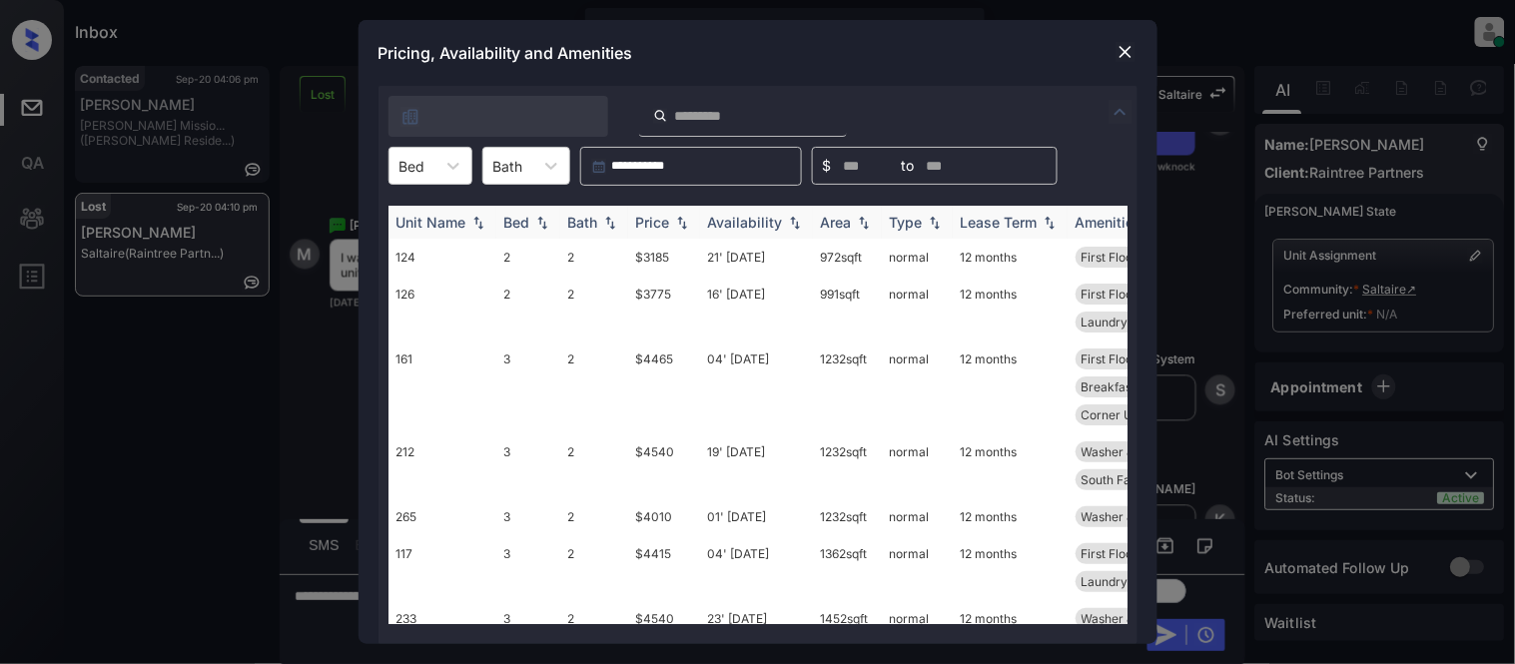
click at [751, 221] on div "Availability" at bounding box center [745, 222] width 75 height 17
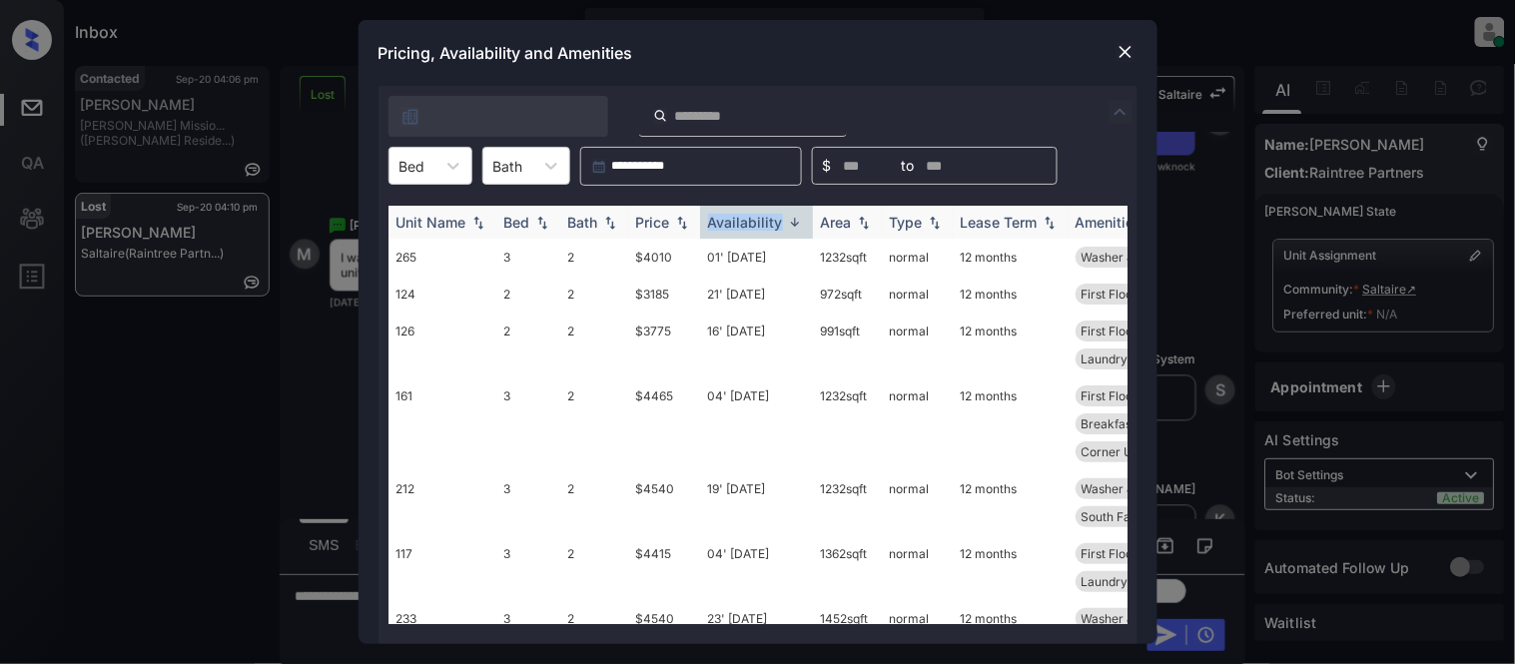
click at [751, 221] on div "Availability" at bounding box center [745, 222] width 75 height 17
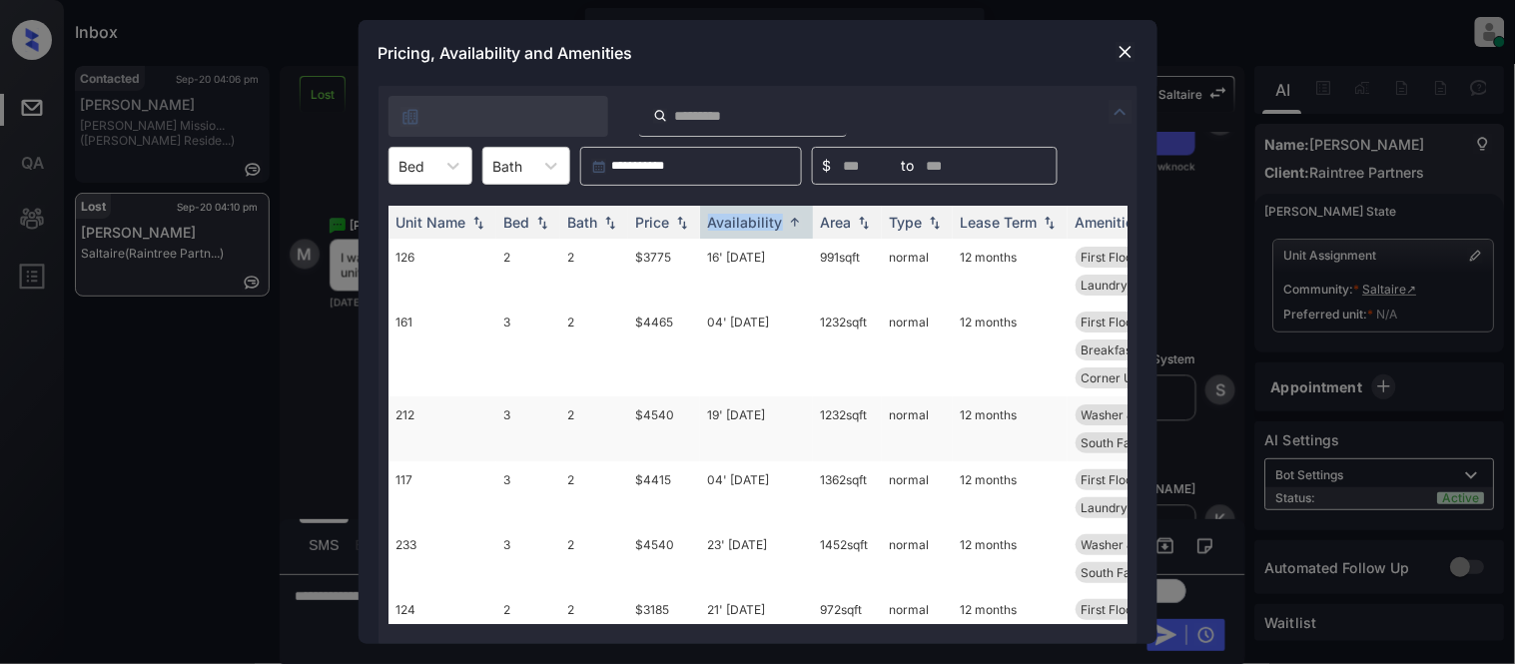
scroll to position [56, 0]
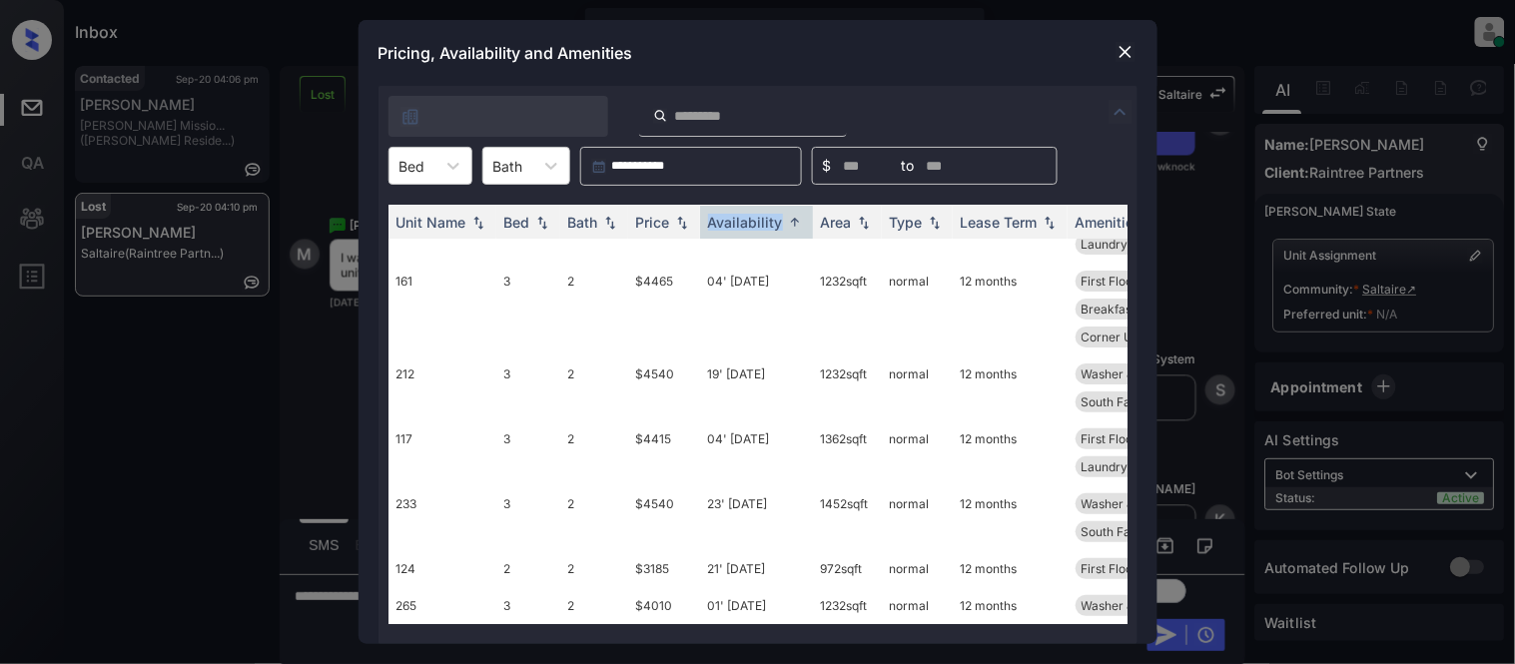
click at [1116, 58] on img at bounding box center [1125, 52] width 20 height 20
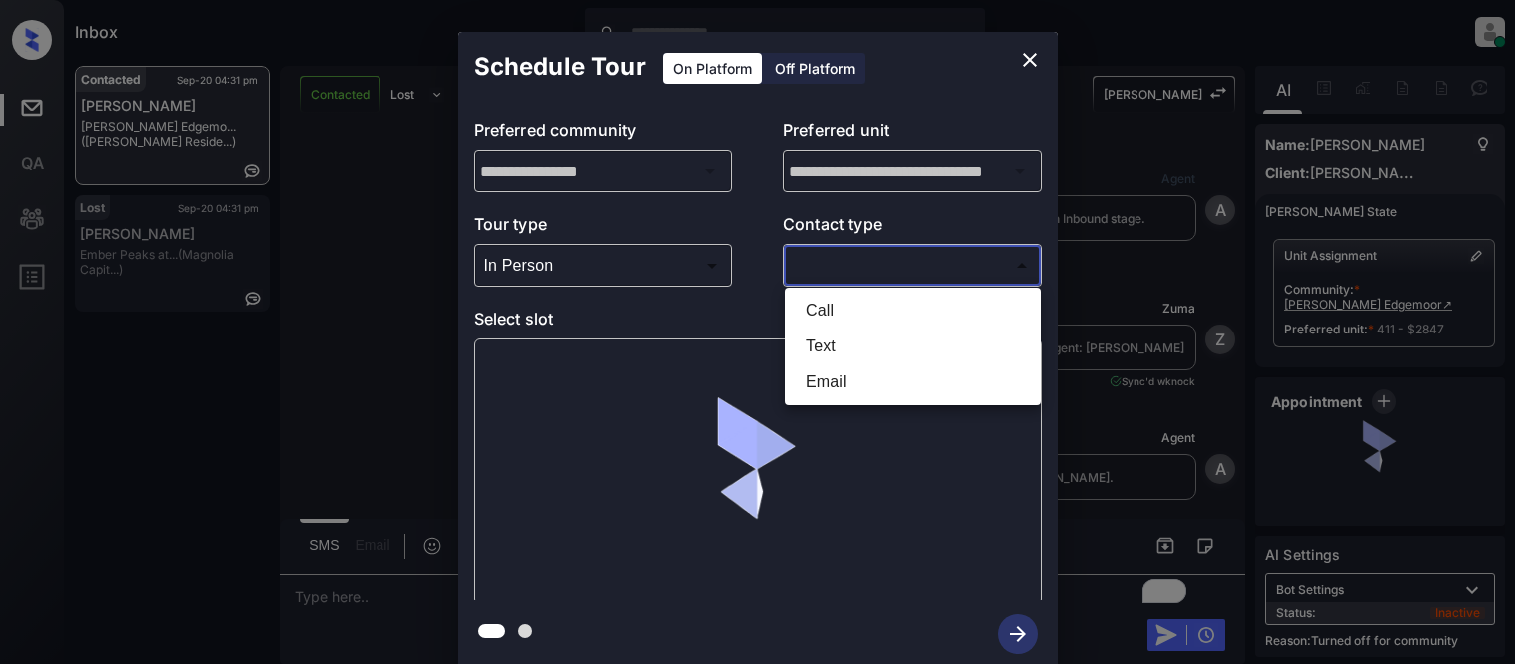
click at [826, 344] on li "Text" at bounding box center [913, 347] width 246 height 36
type input "****"
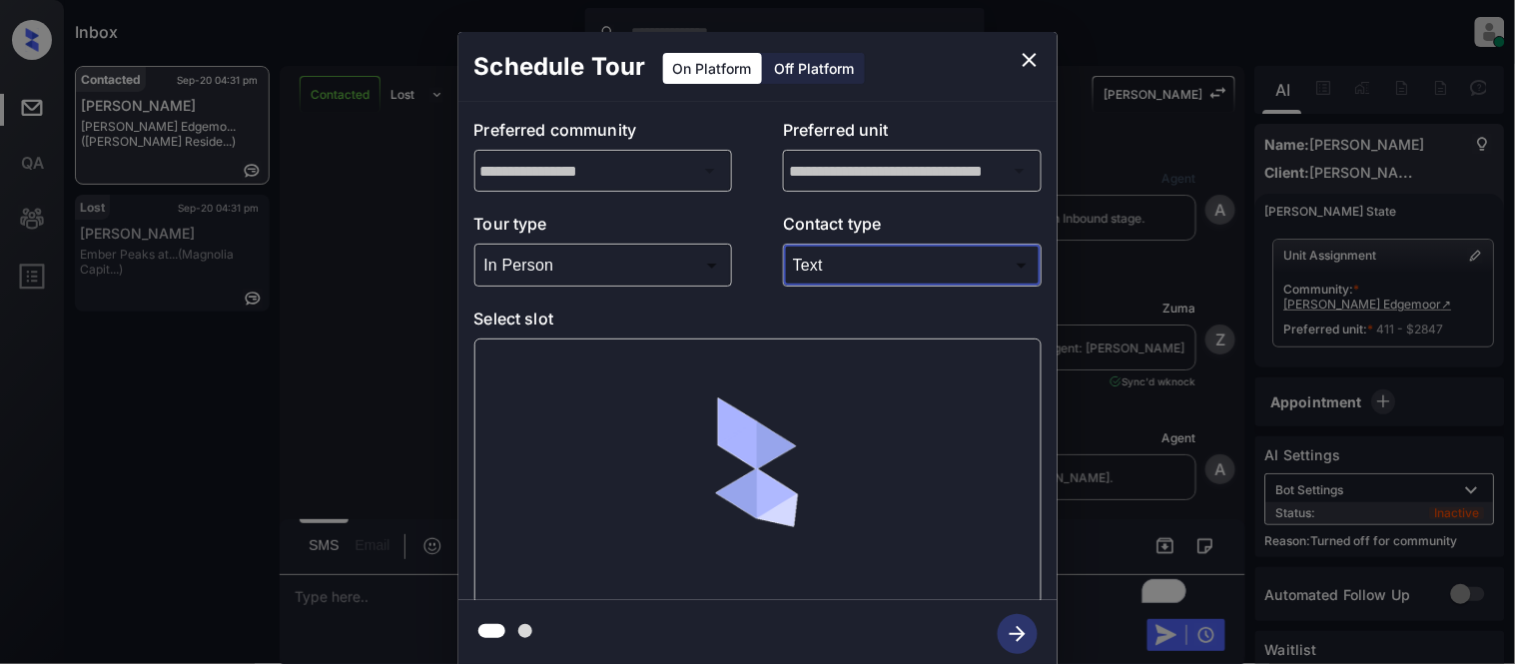
scroll to position [6185, 0]
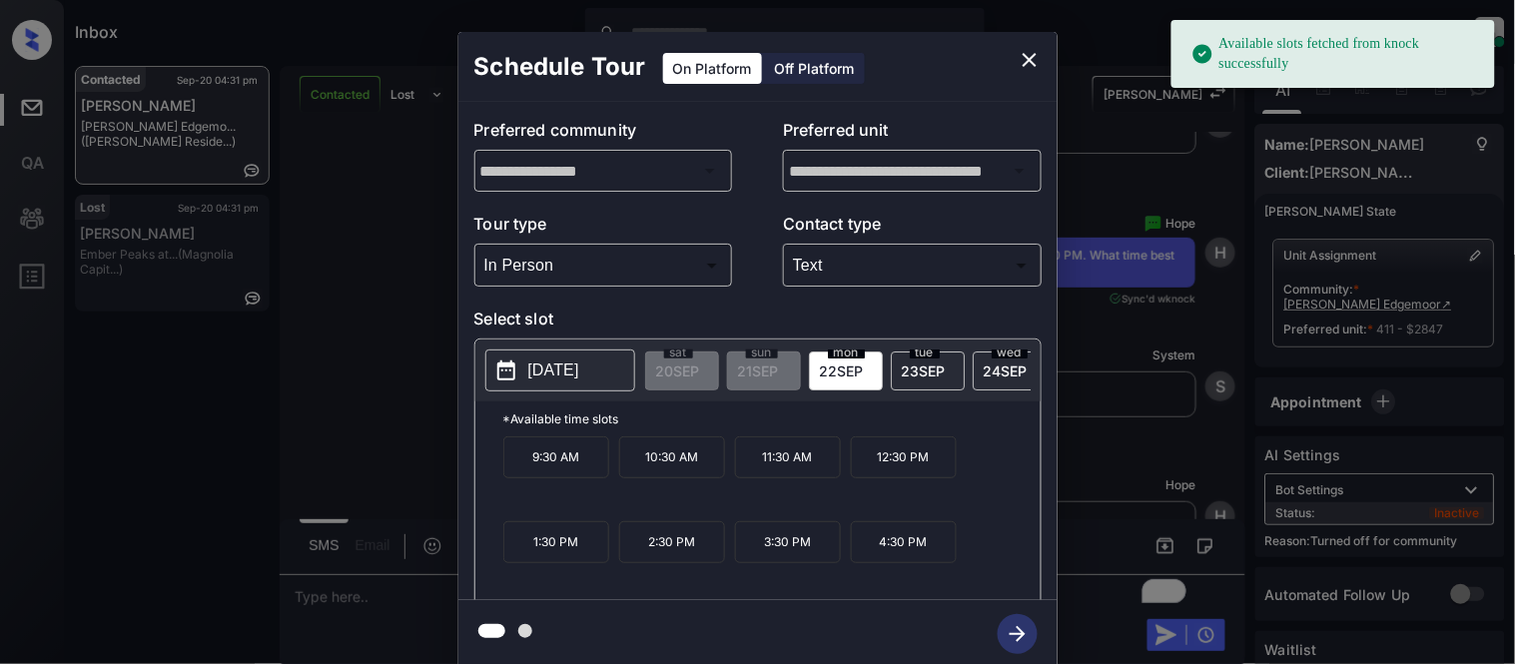
click at [551, 478] on p "9:30 AM" at bounding box center [556, 457] width 106 height 42
click at [1008, 636] on icon "button" at bounding box center [1017, 634] width 40 height 40
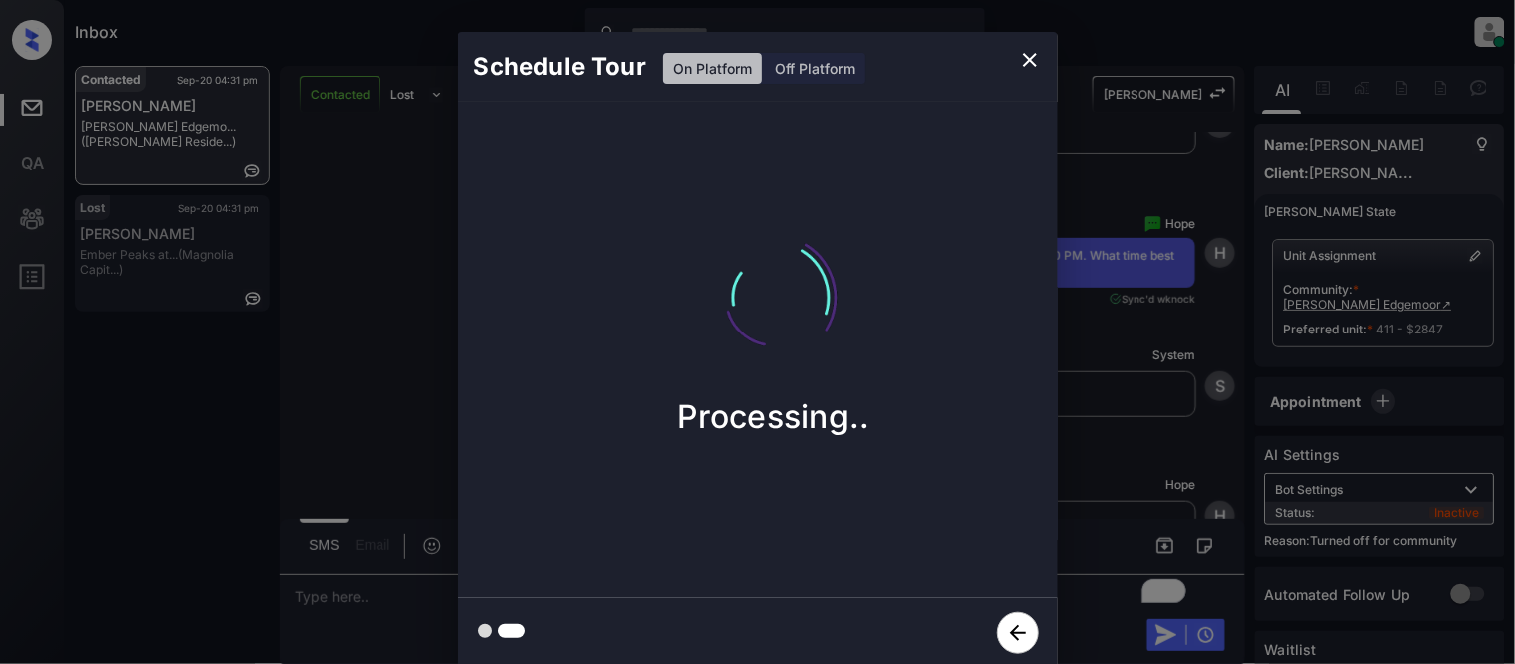
click at [1144, 433] on div "Schedule Tour On Platform Off Platform Processing.." at bounding box center [757, 350] width 1515 height 700
